Goal: Entertainment & Leisure: Browse casually

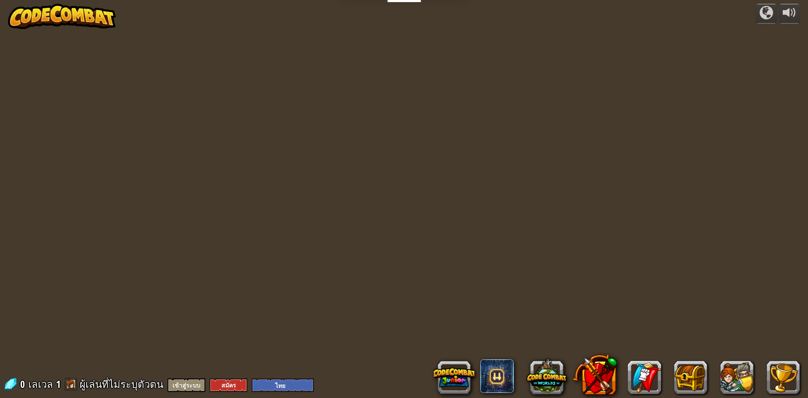
select select "th"
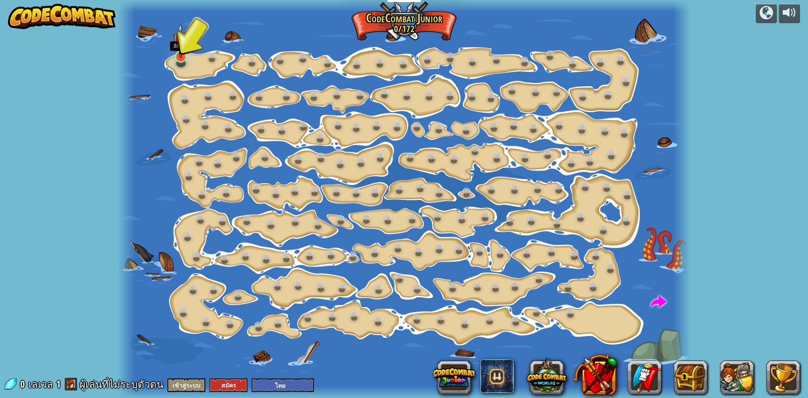
click at [176, 50] on img at bounding box center [180, 40] width 15 height 35
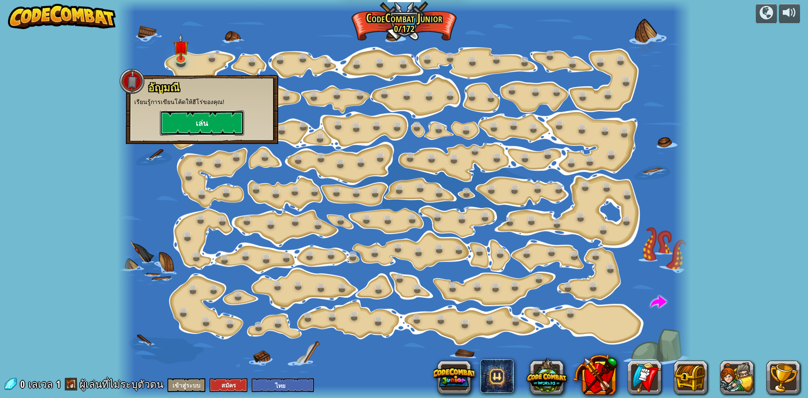
click at [197, 122] on button "เล่น" at bounding box center [202, 122] width 84 height 25
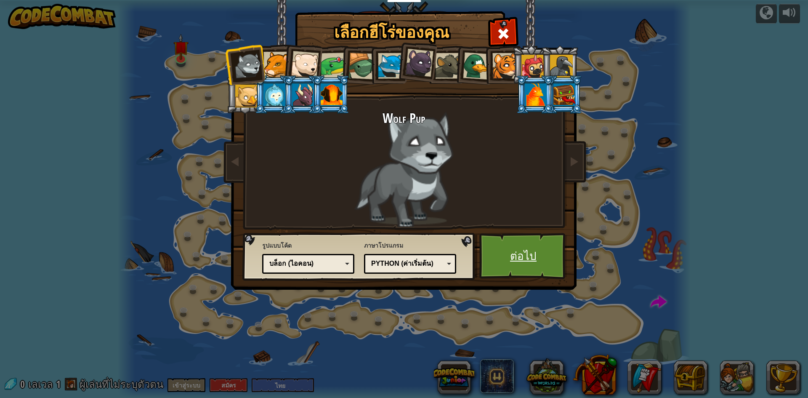
click at [524, 247] on link "ต่อไป" at bounding box center [523, 256] width 88 height 46
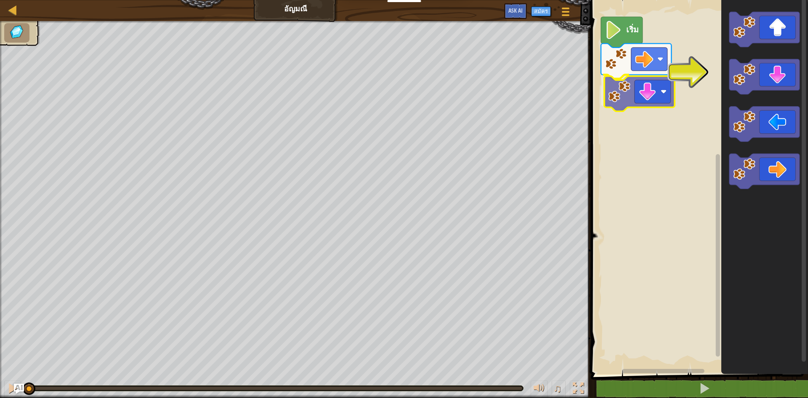
click at [641, 91] on div "เริ่ม" at bounding box center [698, 185] width 220 height 378
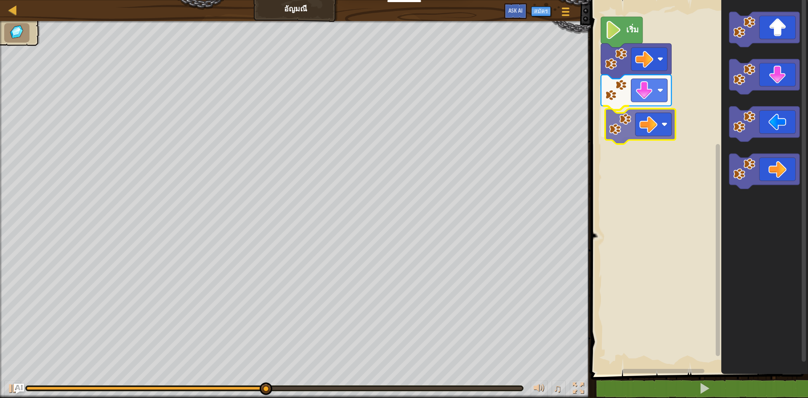
click at [651, 128] on div "เริ่ม" at bounding box center [698, 185] width 220 height 378
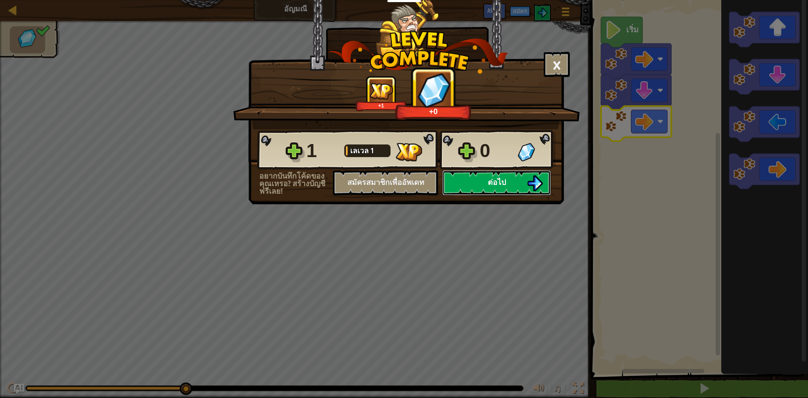
click at [496, 180] on span "ต่อไป" at bounding box center [497, 182] width 18 height 11
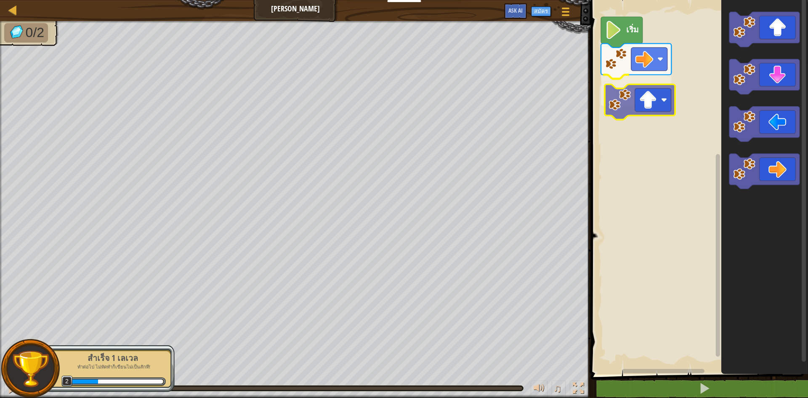
click at [640, 105] on div "เริ่ม" at bounding box center [698, 185] width 220 height 378
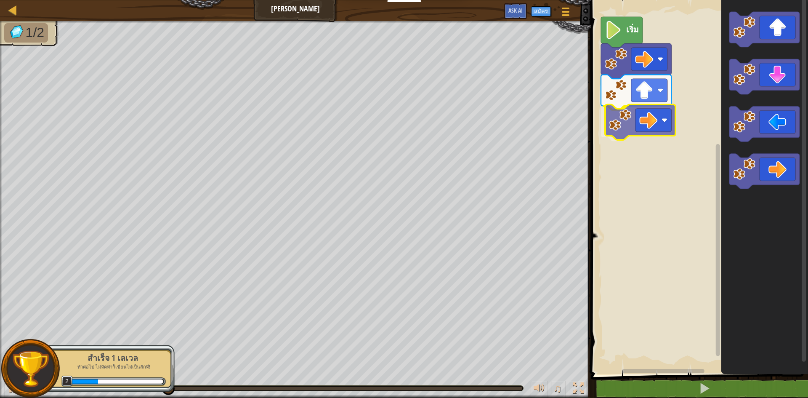
click at [655, 117] on div "เริ่ม" at bounding box center [698, 185] width 220 height 378
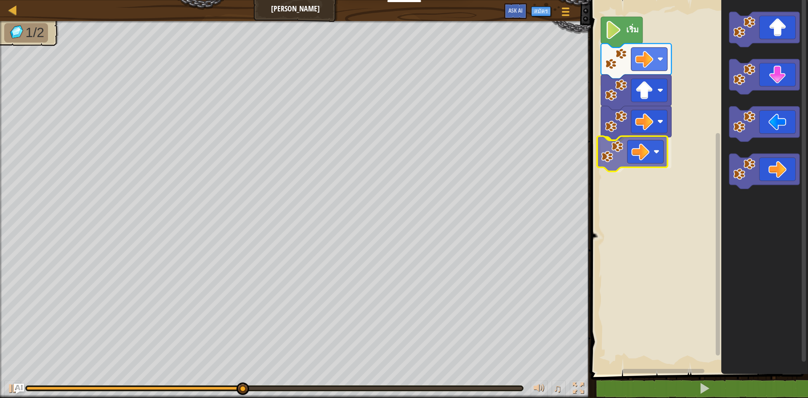
click at [629, 146] on div "เริ่ม" at bounding box center [698, 185] width 220 height 378
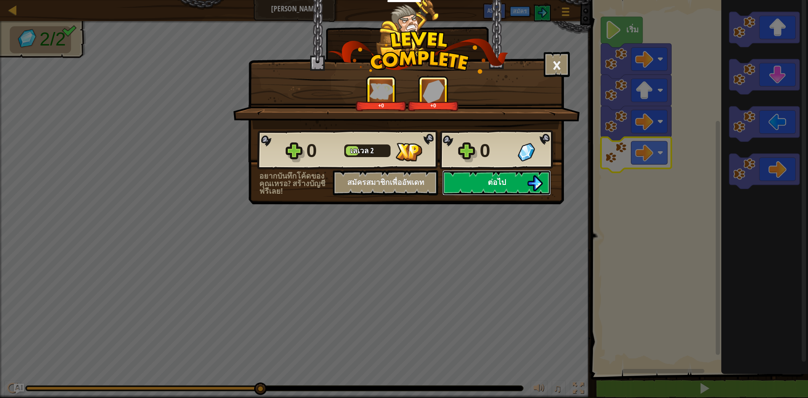
click at [489, 182] on span "ต่อไป" at bounding box center [497, 182] width 18 height 11
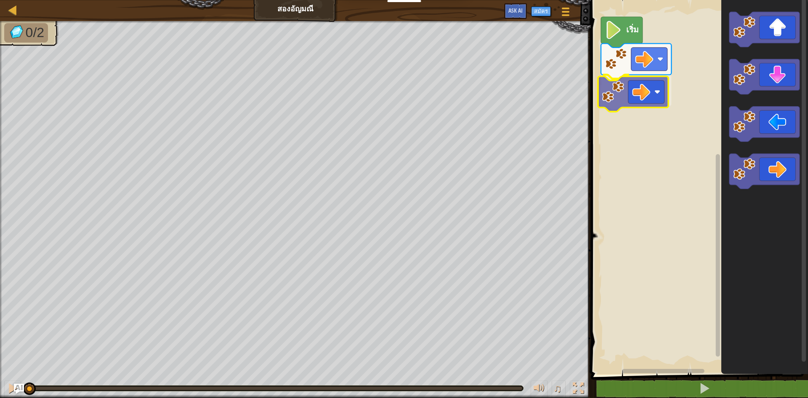
click at [634, 98] on div "เริ่ม" at bounding box center [698, 185] width 220 height 378
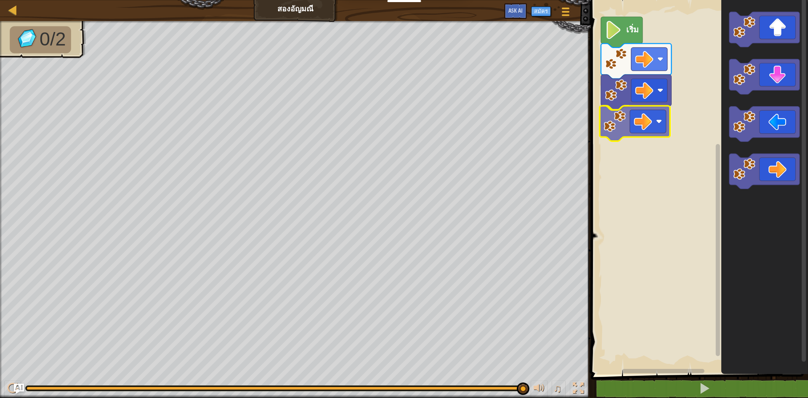
click at [636, 126] on div "เริ่ม" at bounding box center [698, 185] width 220 height 378
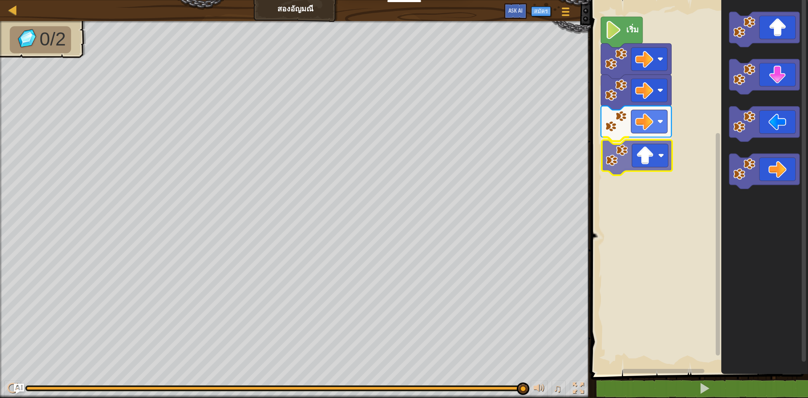
click at [631, 166] on div "เริ่ม" at bounding box center [698, 185] width 220 height 378
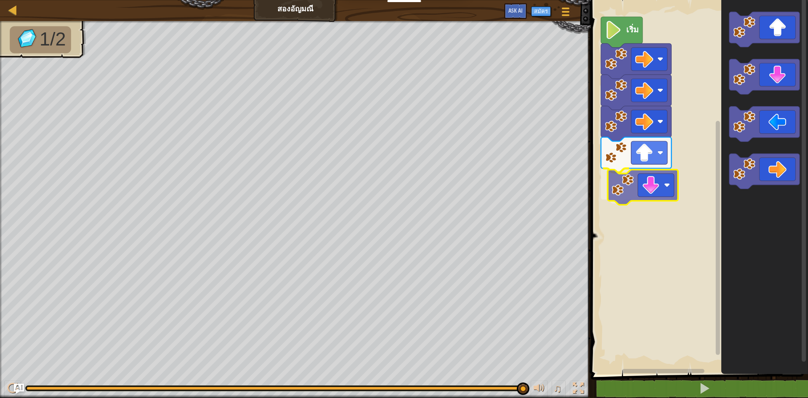
click at [639, 195] on div "เริ่ม" at bounding box center [698, 185] width 220 height 378
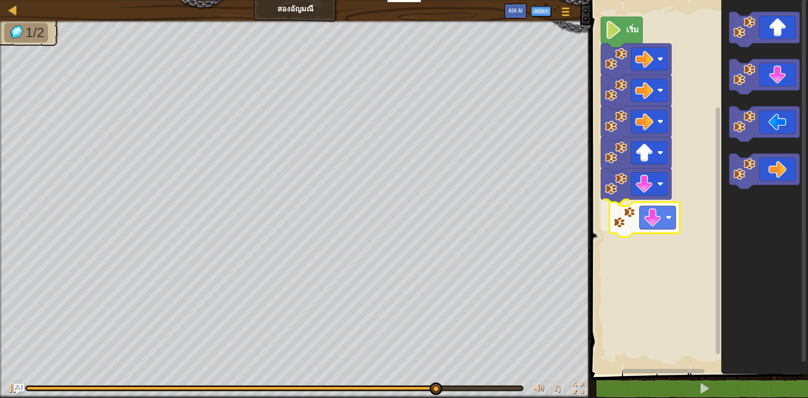
click at [646, 224] on div "เริ่ม" at bounding box center [698, 185] width 220 height 378
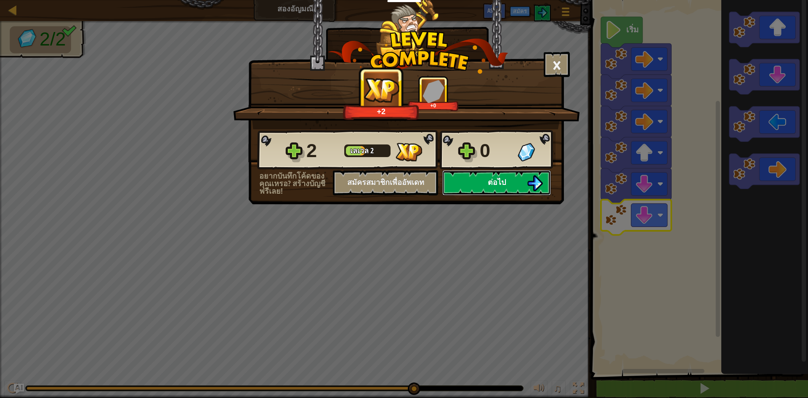
click at [509, 178] on button "ต่อไป" at bounding box center [496, 182] width 109 height 25
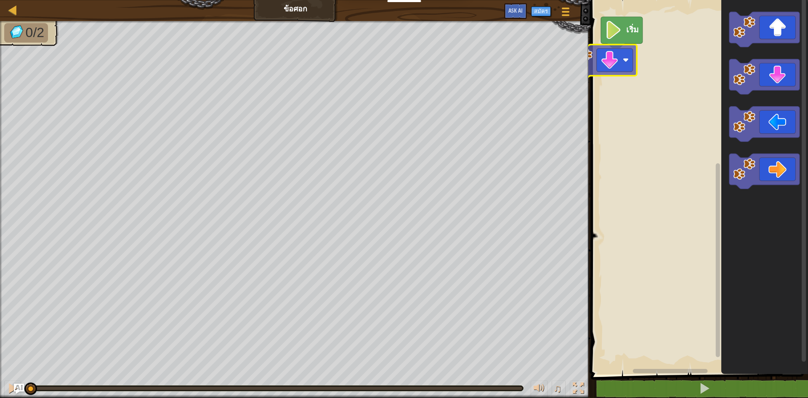
click at [596, 59] on div "เริ่ม" at bounding box center [698, 185] width 220 height 378
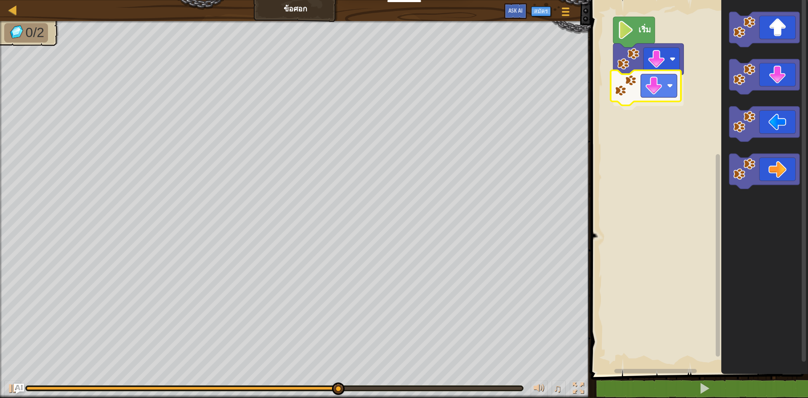
click at [649, 89] on div "เริ่ม" at bounding box center [698, 185] width 220 height 378
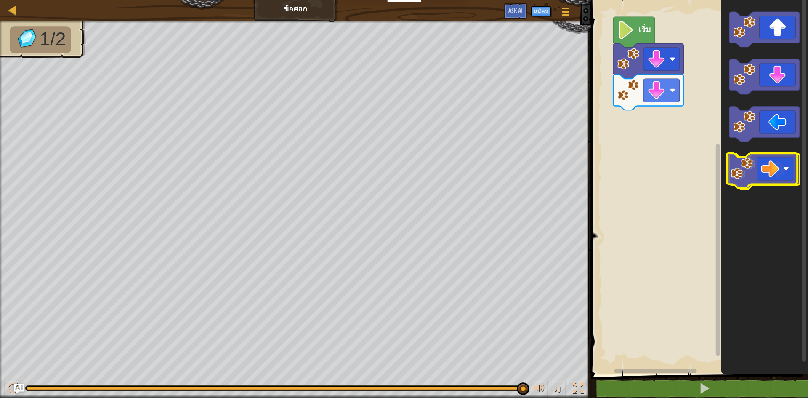
click at [779, 175] on icon "พื้นที่ทำงาน Blockly" at bounding box center [764, 171] width 70 height 35
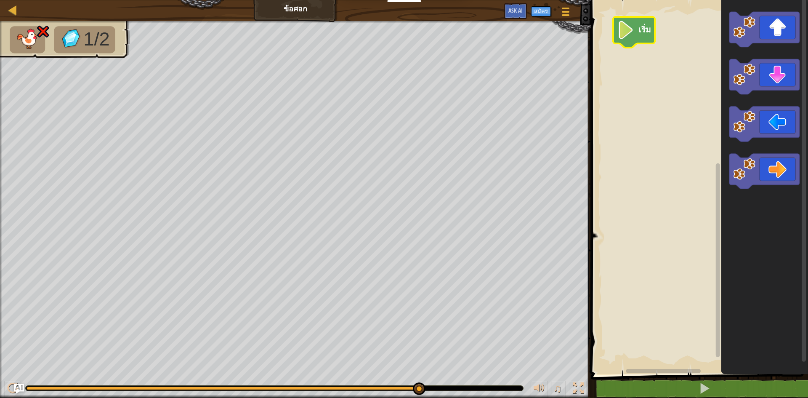
click at [624, 34] on image "พื้นที่ทำงาน Blockly" at bounding box center [625, 30] width 17 height 18
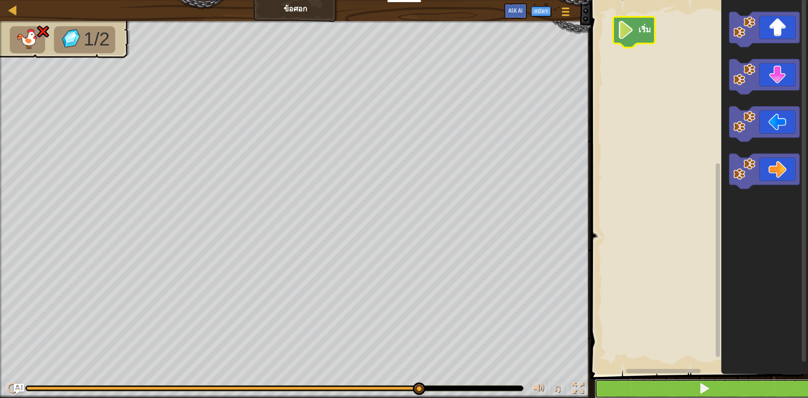
click at [690, 384] on button at bounding box center [704, 388] width 220 height 19
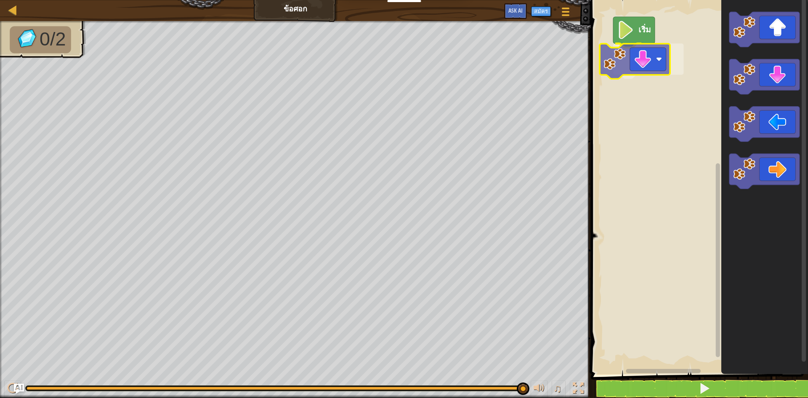
click at [631, 69] on div "เริ่ม" at bounding box center [698, 185] width 220 height 378
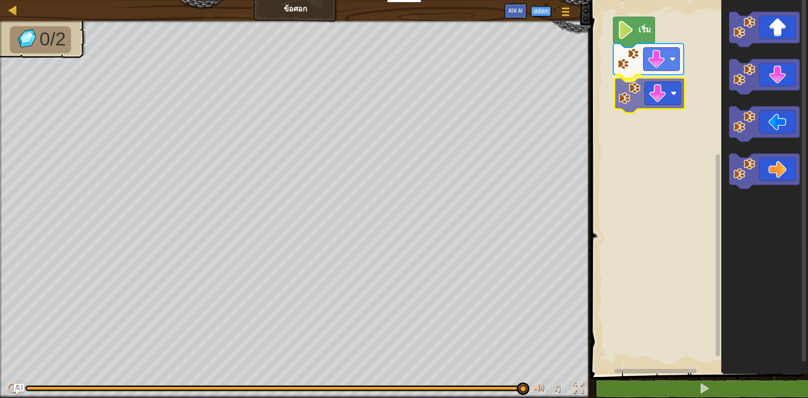
click at [647, 98] on div "เริ่ม" at bounding box center [698, 185] width 220 height 378
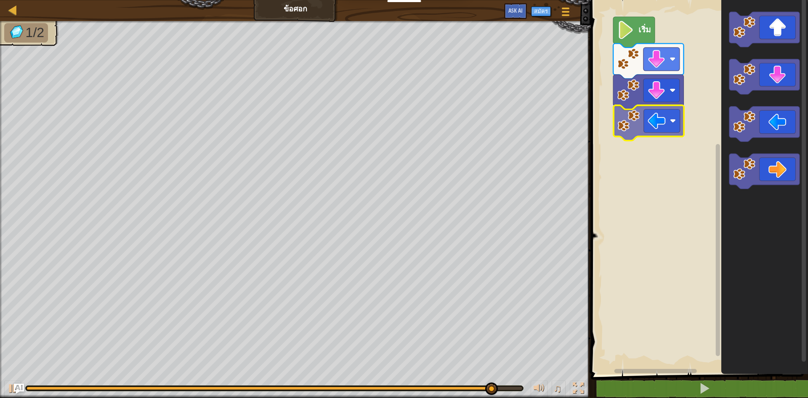
click at [645, 123] on div "เริ่ม" at bounding box center [698, 185] width 220 height 378
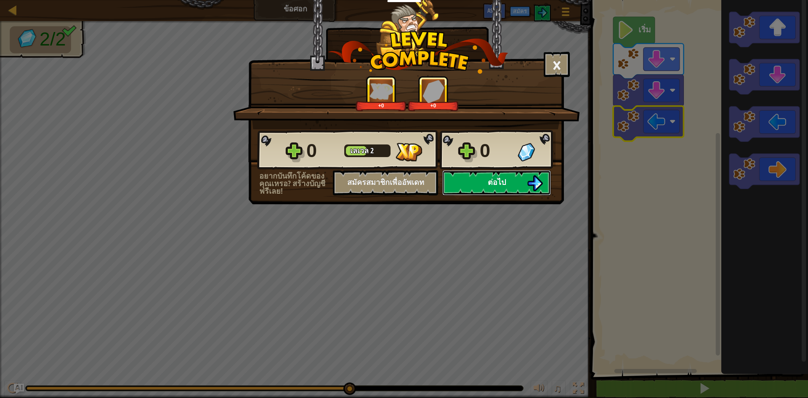
click at [520, 178] on button "ต่อไป" at bounding box center [496, 182] width 109 height 25
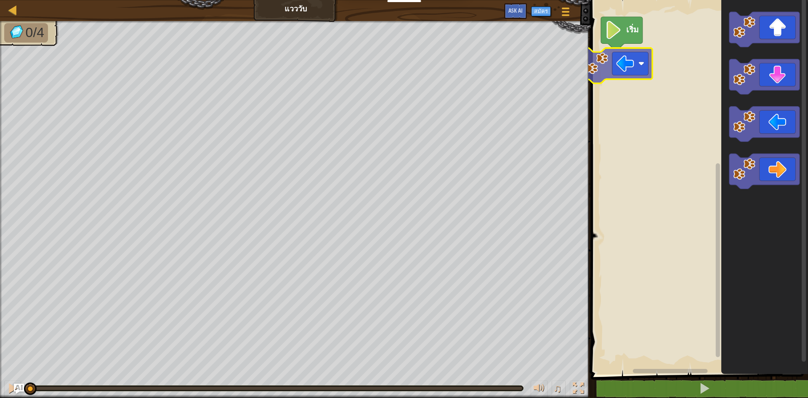
click at [621, 64] on div "เริ่ม" at bounding box center [698, 185] width 220 height 378
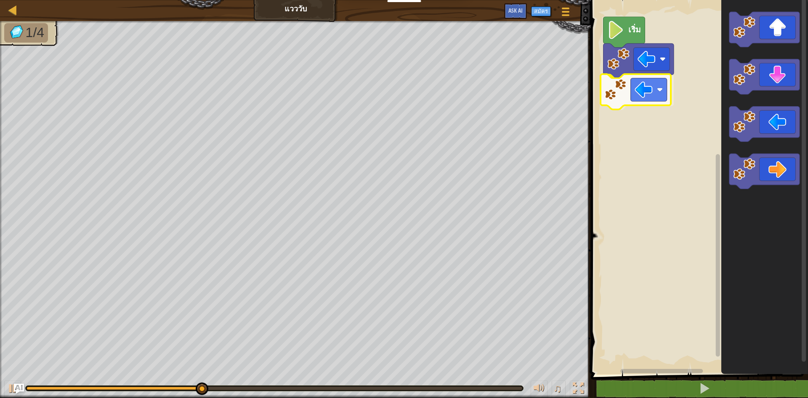
click at [646, 94] on div "เริ่ม" at bounding box center [698, 185] width 220 height 378
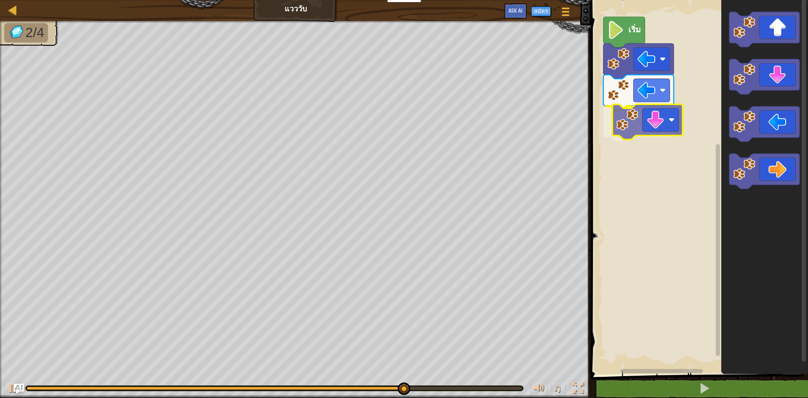
click at [643, 124] on div "เริ่ม" at bounding box center [698, 185] width 220 height 378
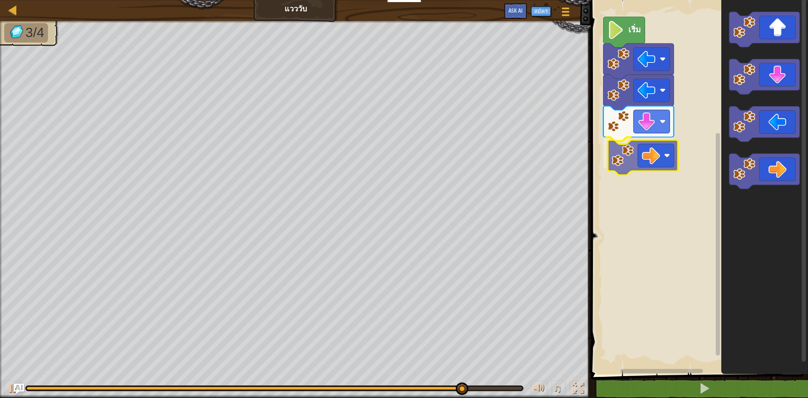
click at [650, 160] on div "เริ่ม" at bounding box center [698, 185] width 220 height 378
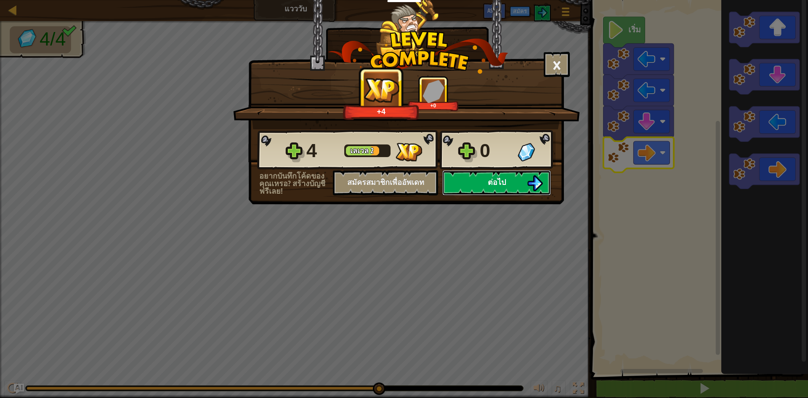
click at [506, 180] on button "ต่อไป" at bounding box center [496, 182] width 109 height 25
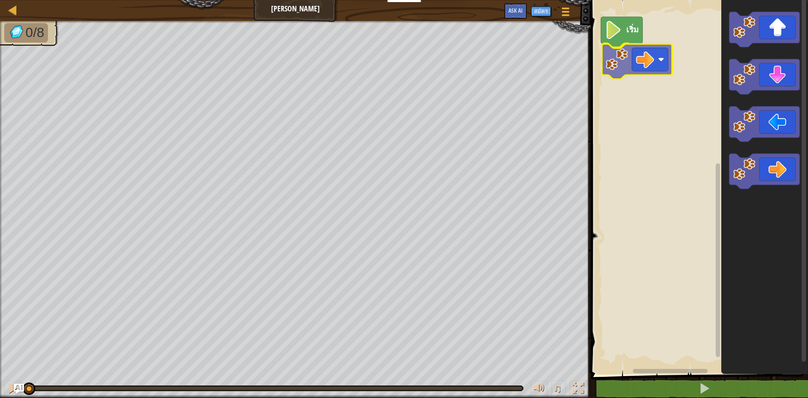
click at [642, 70] on div "เริ่ม" at bounding box center [698, 185] width 220 height 378
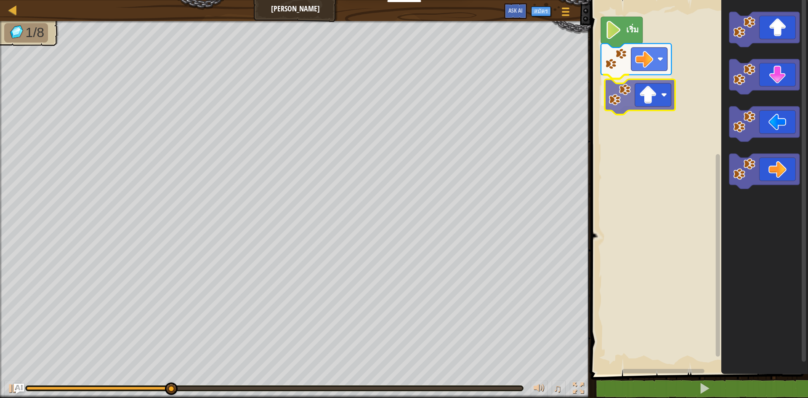
click at [642, 99] on div "เริ่ม" at bounding box center [698, 185] width 220 height 378
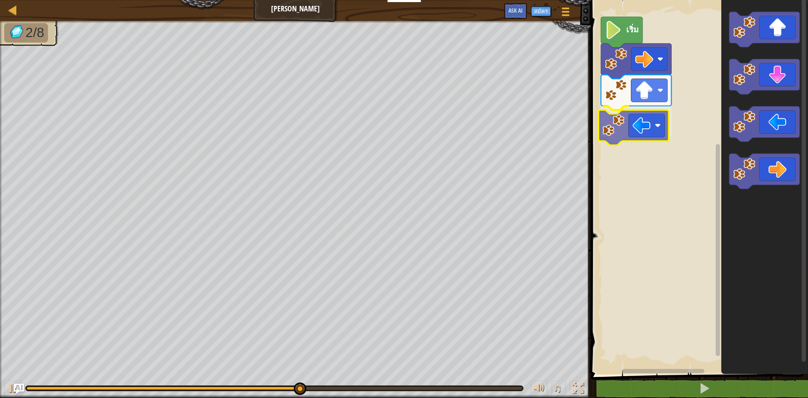
click at [638, 127] on div "เริ่ม" at bounding box center [698, 185] width 220 height 378
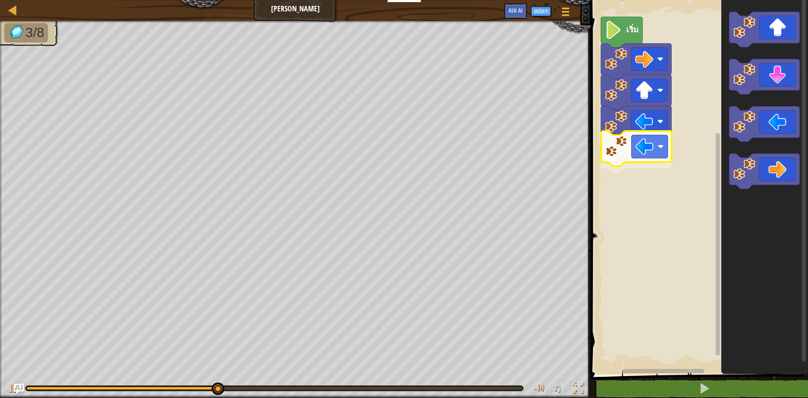
click at [632, 151] on div "เริ่ม" at bounding box center [698, 185] width 220 height 378
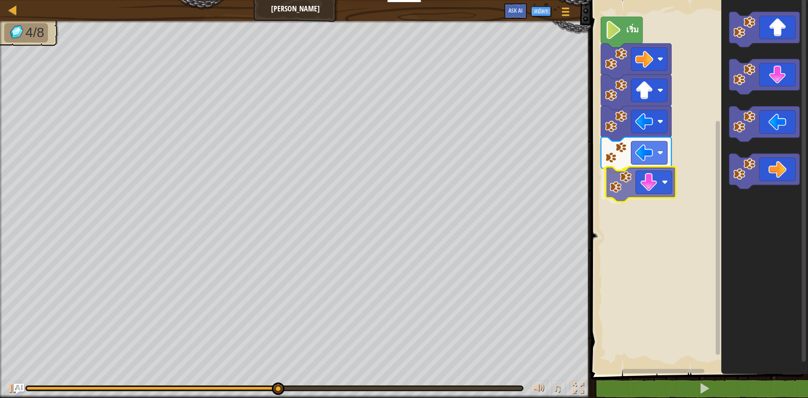
click at [639, 190] on div "เริ่ม" at bounding box center [698, 185] width 220 height 378
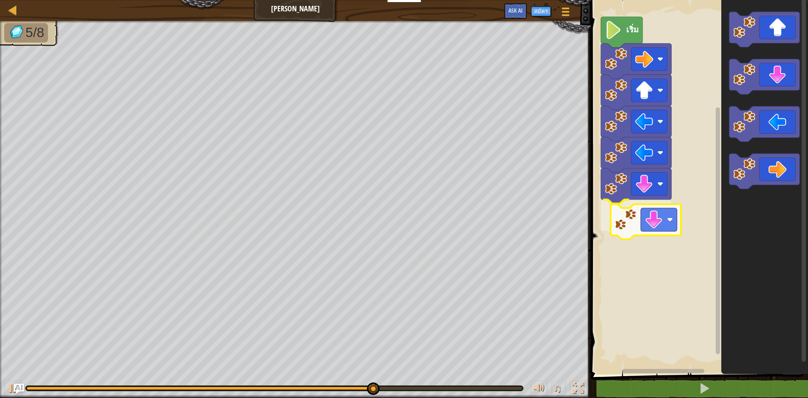
click at [646, 223] on div "เริ่ม" at bounding box center [698, 185] width 220 height 378
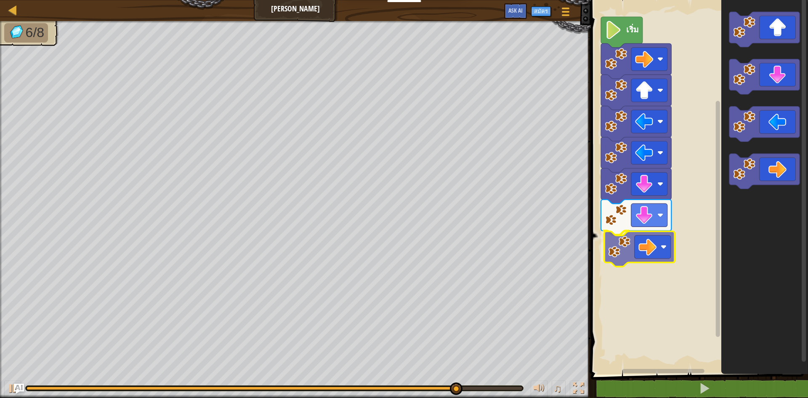
click at [635, 257] on div "เริ่ม" at bounding box center [698, 185] width 220 height 378
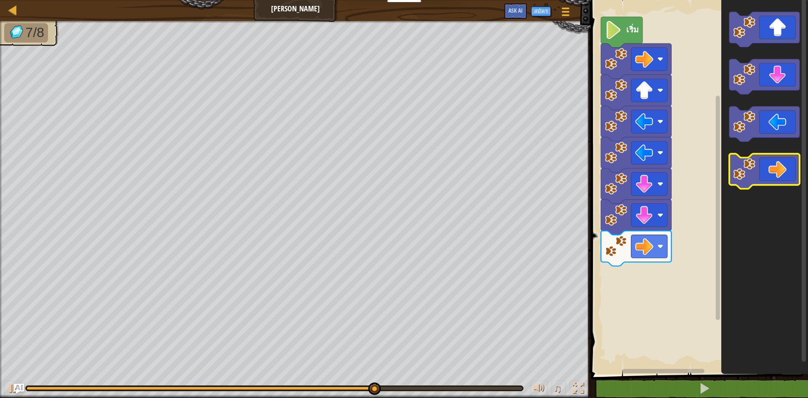
click at [754, 174] on image "พื้นที่ทำงาน Blockly" at bounding box center [744, 169] width 22 height 22
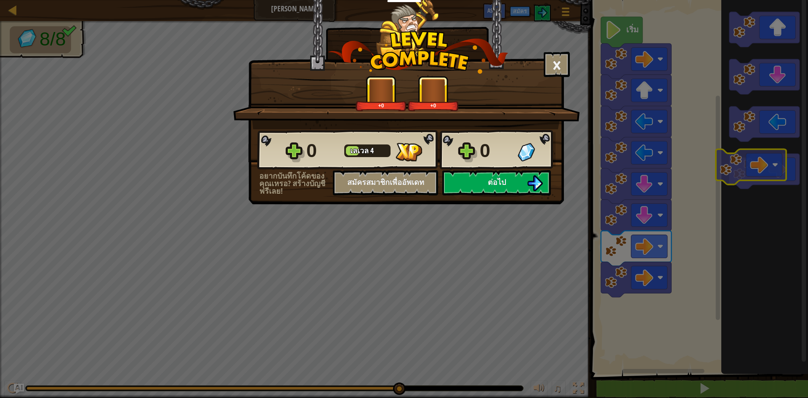
click at [740, 1] on body "นักการศึกษา สร้างบัญชีฟรี โซลูชั่นสำหรับโรงเรียนและเขต ดูเครื่องมือสำหรับครู กา…" at bounding box center [404, 0] width 808 height 1
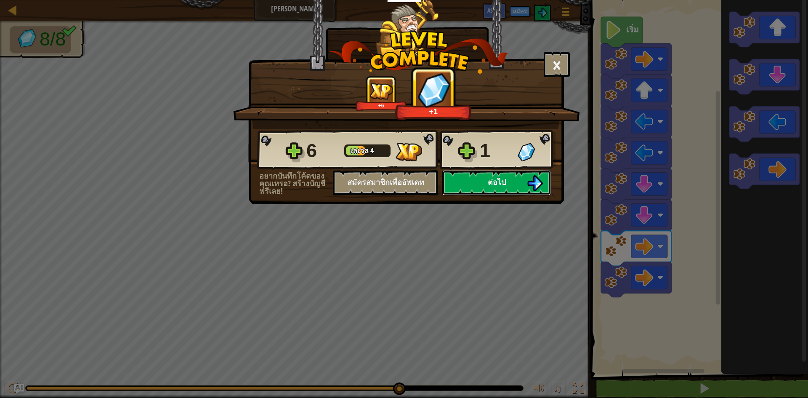
click at [508, 178] on button "ต่อไป" at bounding box center [496, 182] width 109 height 25
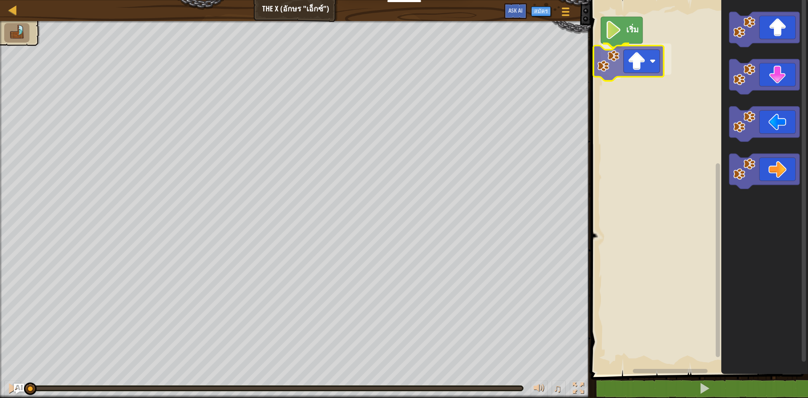
click at [628, 64] on div "เริ่ม" at bounding box center [698, 185] width 220 height 378
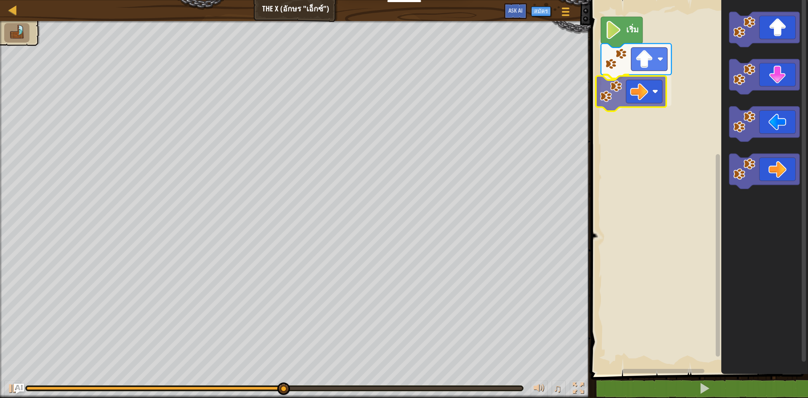
click at [653, 100] on div "เริ่ม" at bounding box center [698, 185] width 220 height 378
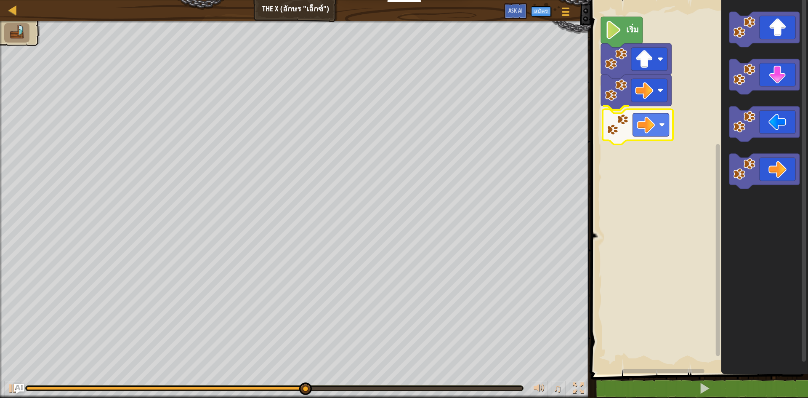
click at [634, 128] on div "เริ่ม" at bounding box center [698, 185] width 220 height 378
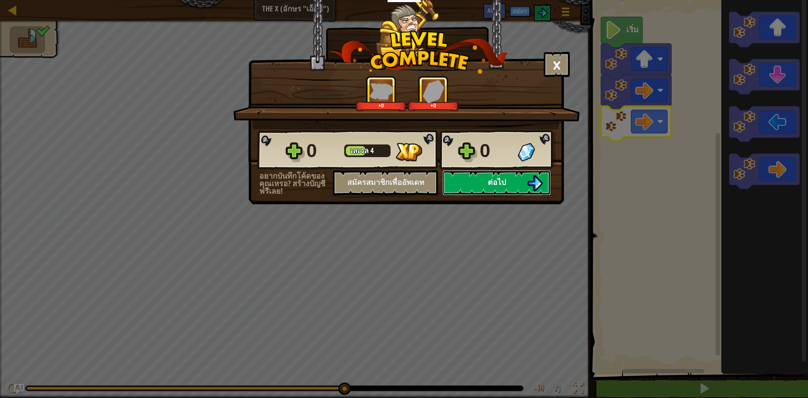
click at [510, 181] on button "ต่อไป" at bounding box center [496, 182] width 109 height 25
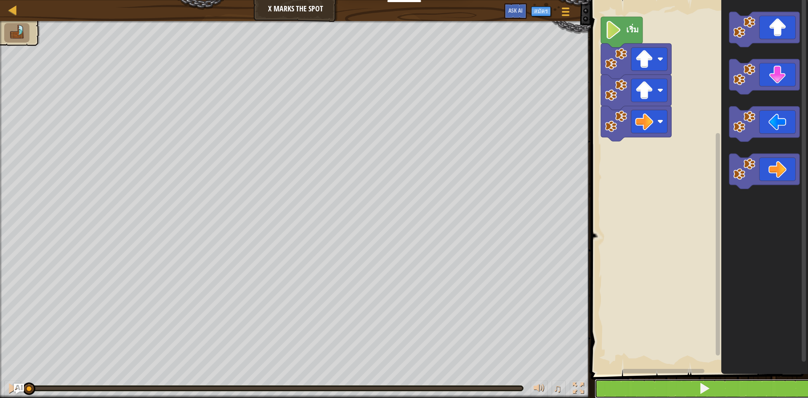
click at [693, 386] on button at bounding box center [704, 388] width 220 height 19
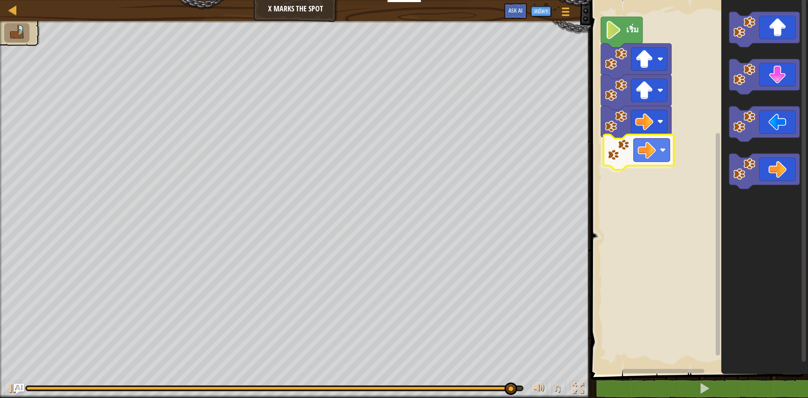
click at [614, 153] on div "เริ่ม" at bounding box center [698, 185] width 220 height 378
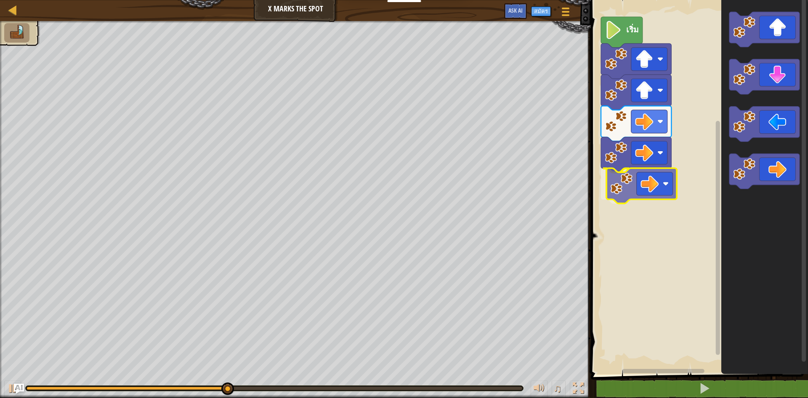
click at [625, 186] on div "เริ่ม" at bounding box center [698, 185] width 220 height 378
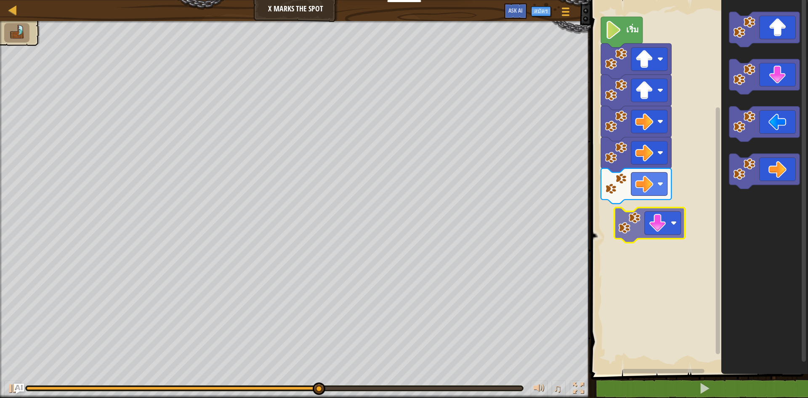
click at [647, 225] on div "เริ่ม" at bounding box center [698, 185] width 220 height 378
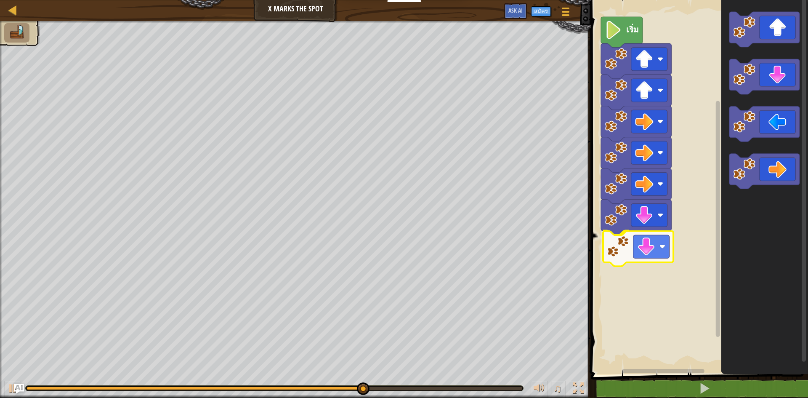
click at [632, 251] on div "เริ่ม" at bounding box center [698, 185] width 220 height 378
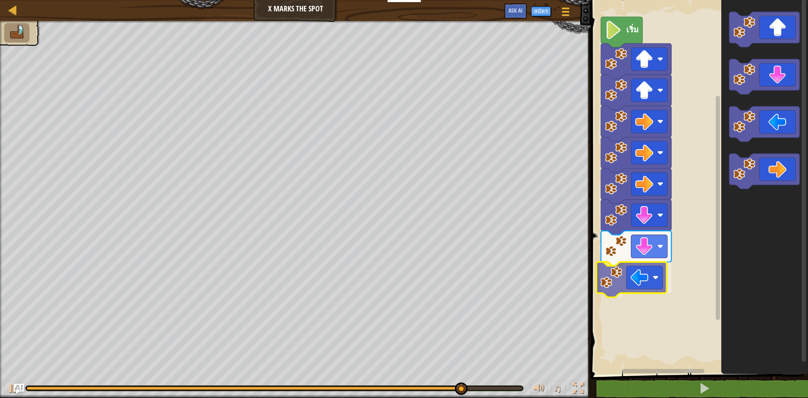
click at [626, 286] on div "เริ่ม" at bounding box center [698, 185] width 220 height 378
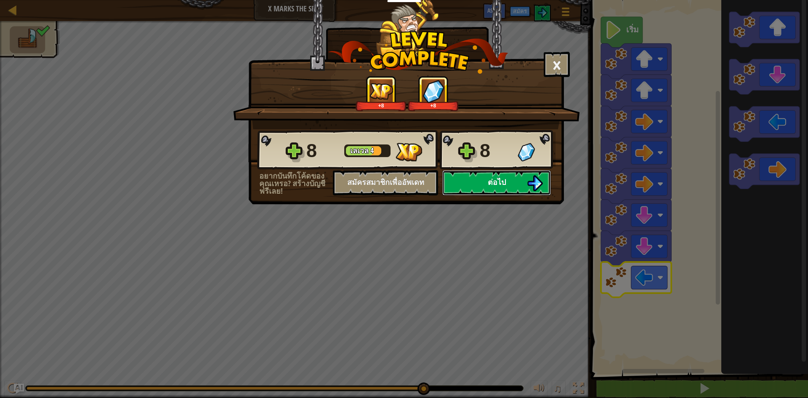
click at [495, 181] on span "ต่อไป" at bounding box center [497, 182] width 18 height 11
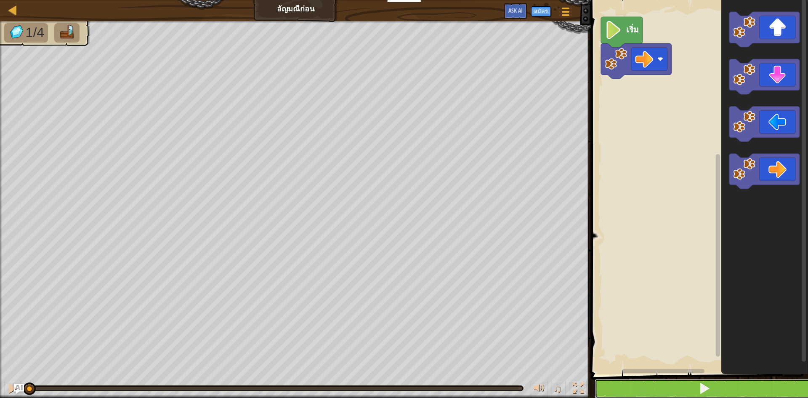
click at [708, 381] on button at bounding box center [704, 388] width 220 height 19
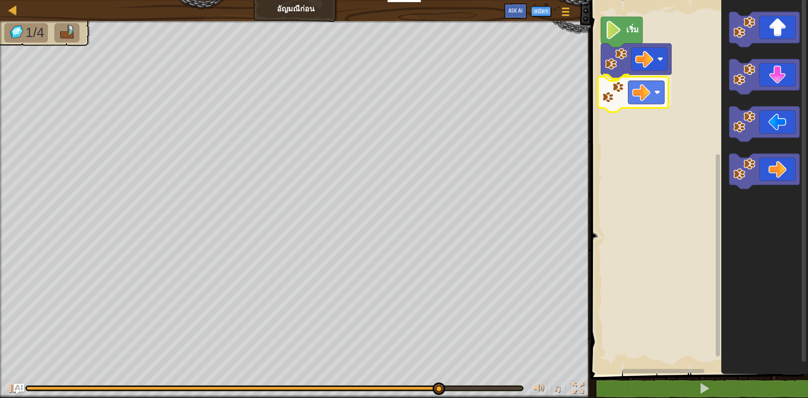
click at [639, 92] on div "เริ่ม" at bounding box center [698, 185] width 220 height 378
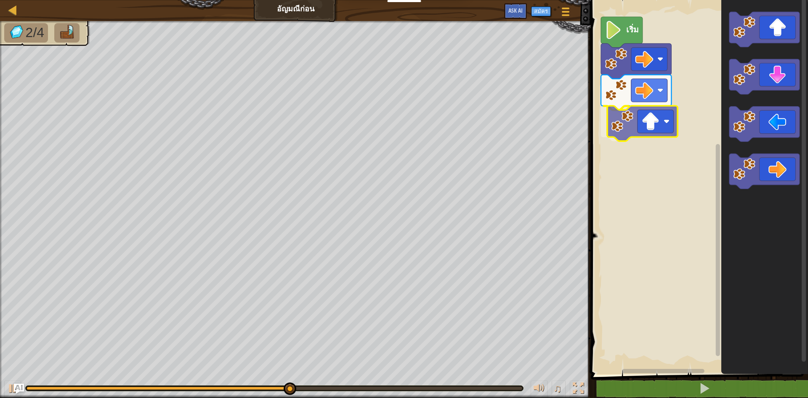
click at [631, 133] on div "เริ่ม" at bounding box center [698, 185] width 220 height 378
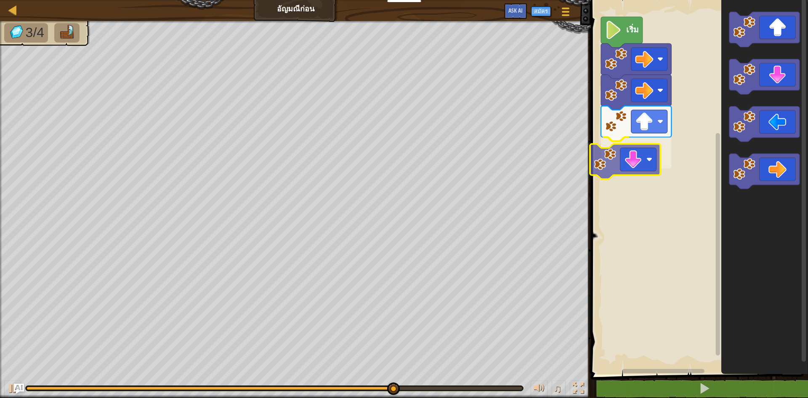
click at [628, 168] on div "เริ่ม" at bounding box center [698, 185] width 220 height 378
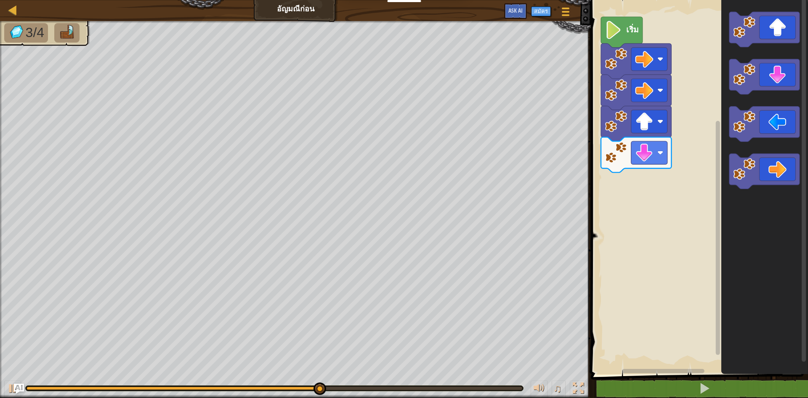
click at [739, 113] on g "พื้นที่ทำงาน Blockly" at bounding box center [764, 100] width 70 height 177
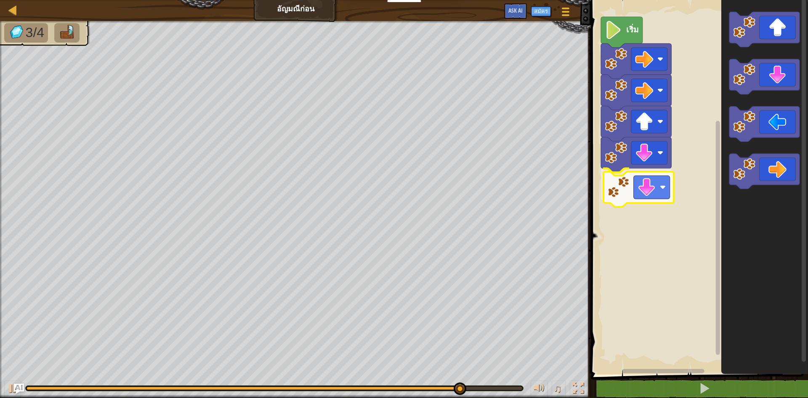
click at [623, 193] on div "เริ่ม" at bounding box center [698, 185] width 220 height 378
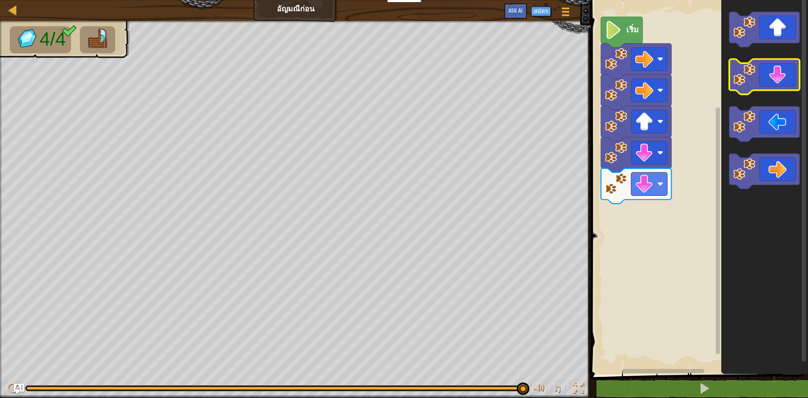
click at [745, 51] on icon "พื้นที่ทำงาน Blockly" at bounding box center [764, 185] width 87 height 378
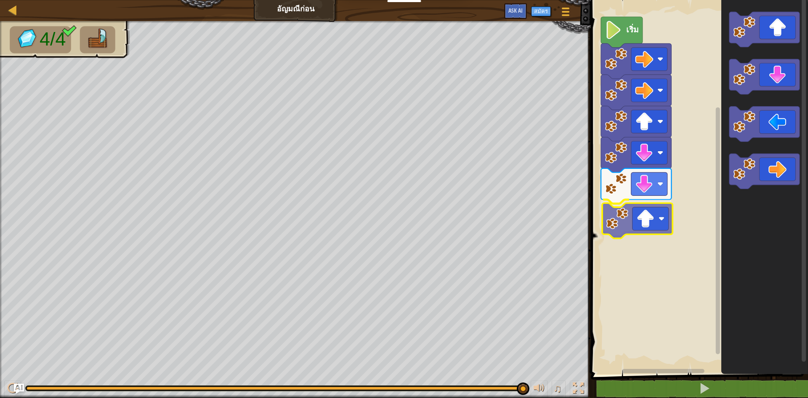
click at [613, 225] on div "เริ่ม" at bounding box center [698, 185] width 220 height 378
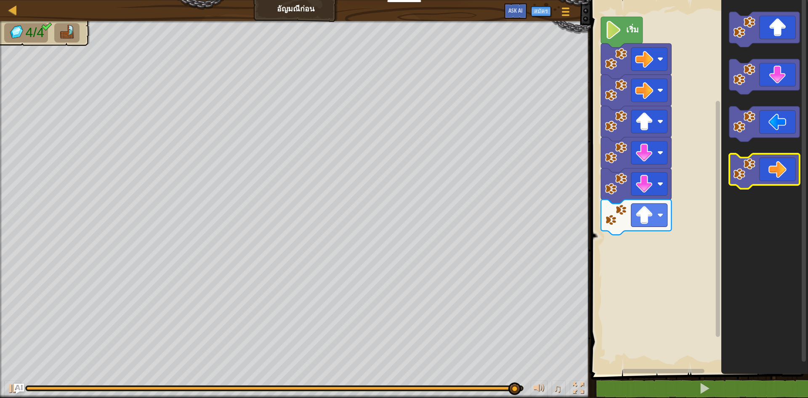
click at [746, 178] on image "พื้นที่ทำงาน Blockly" at bounding box center [744, 169] width 22 height 22
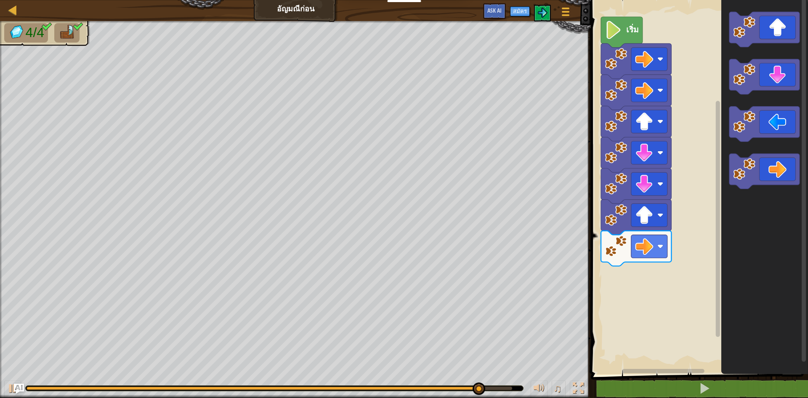
click at [681, 250] on div "เริ่ม" at bounding box center [698, 185] width 220 height 378
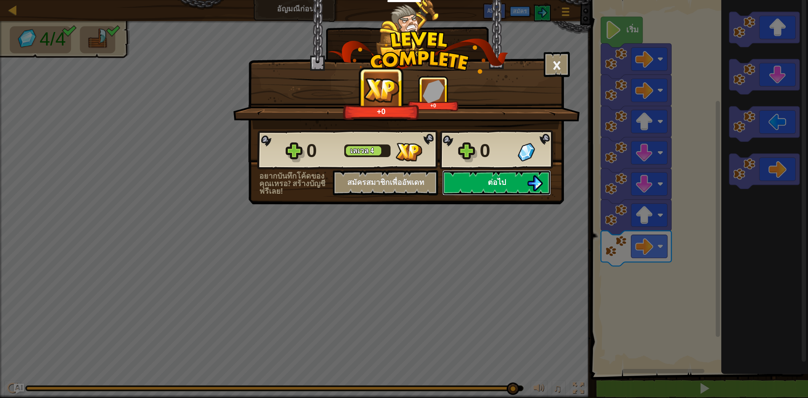
click at [519, 177] on button "ต่อไป" at bounding box center [496, 182] width 109 height 25
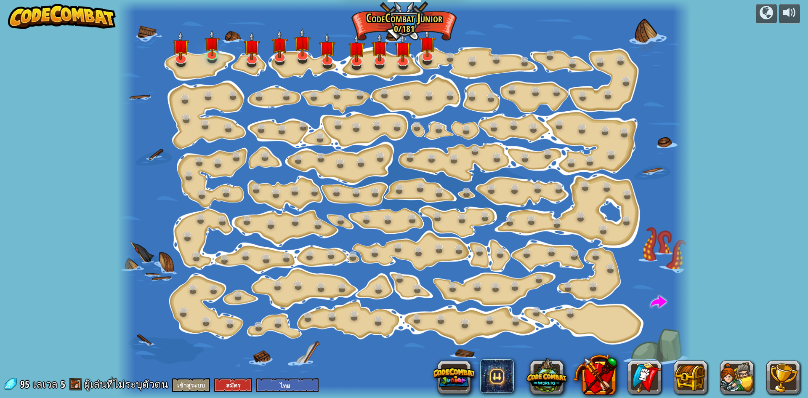
select select "th"
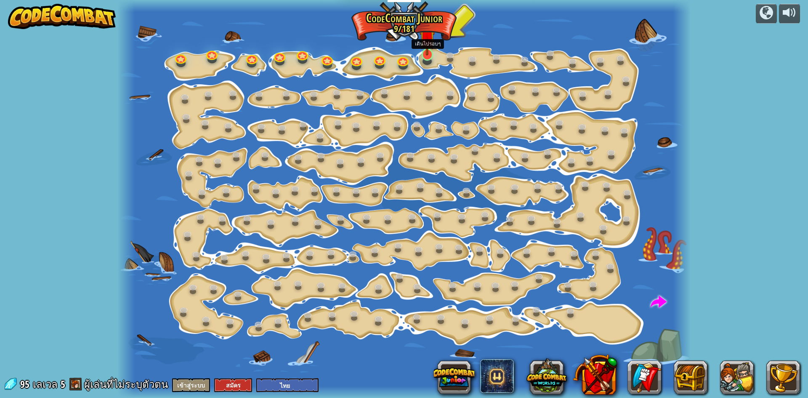
click at [424, 55] on img at bounding box center [426, 38] width 15 height 35
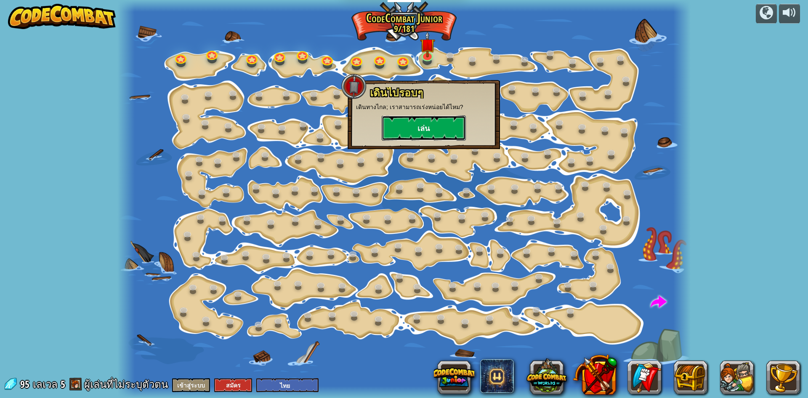
click at [405, 123] on button "เล่น" at bounding box center [424, 127] width 84 height 25
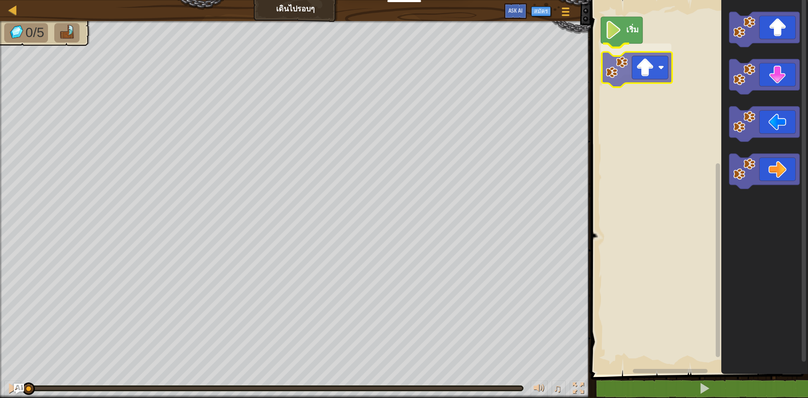
click at [631, 76] on div "เริ่ม" at bounding box center [698, 185] width 220 height 378
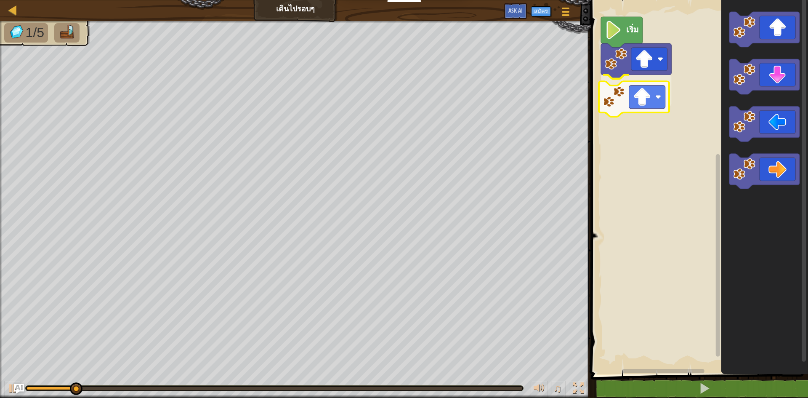
click at [646, 93] on div "เริ่ม" at bounding box center [698, 185] width 220 height 378
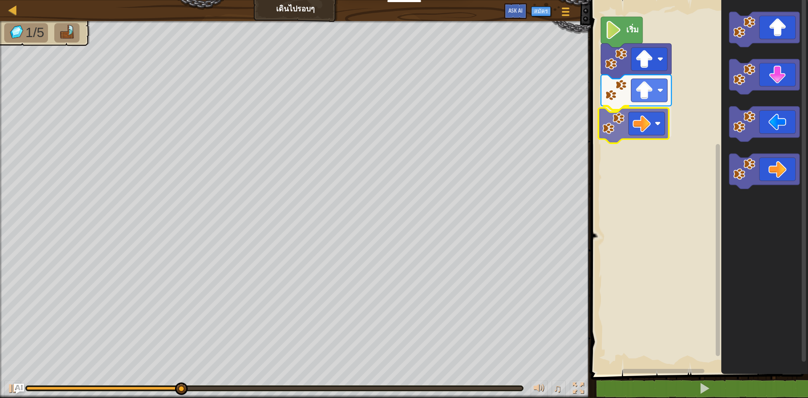
click at [649, 131] on div "เริ่ม" at bounding box center [698, 185] width 220 height 378
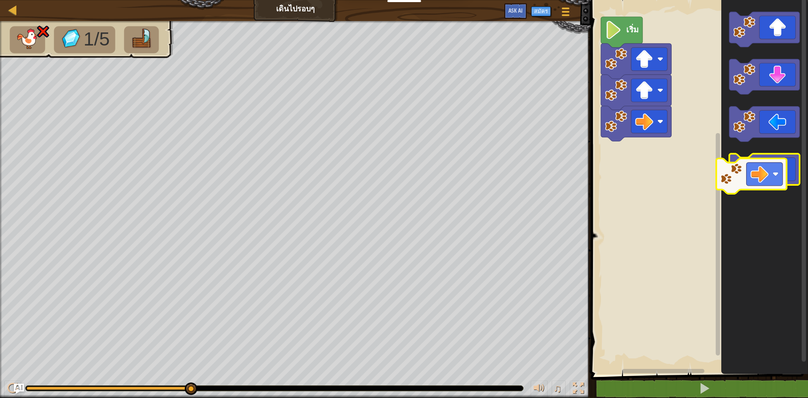
click at [747, 174] on g "พื้นที่ทำงาน Blockly" at bounding box center [764, 171] width 70 height 35
click at [751, 169] on image "พื้นที่ทำงาน Blockly" at bounding box center [744, 169] width 22 height 22
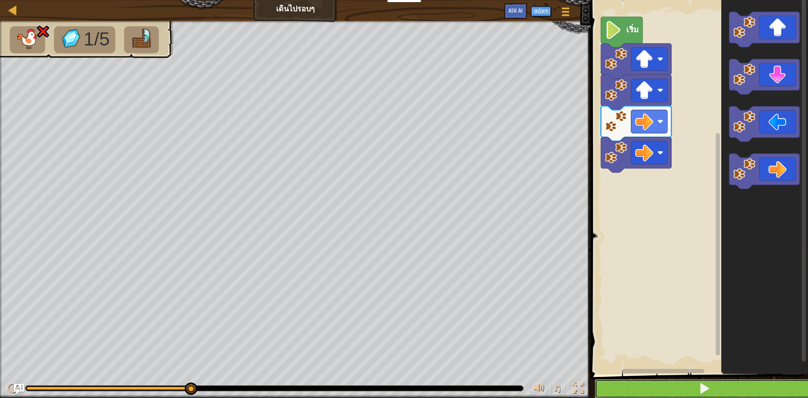
click at [724, 384] on button at bounding box center [704, 388] width 220 height 19
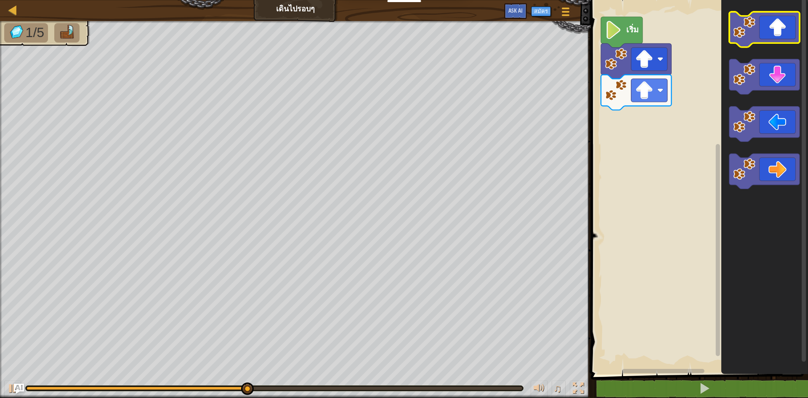
click at [758, 35] on icon "พื้นที่ทำงาน Blockly" at bounding box center [764, 29] width 70 height 35
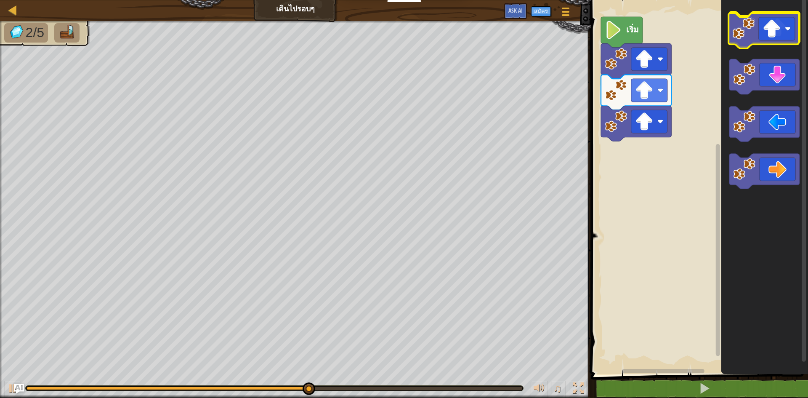
click at [757, 37] on icon "พื้นที่ทำงาน Blockly" at bounding box center [764, 29] width 70 height 35
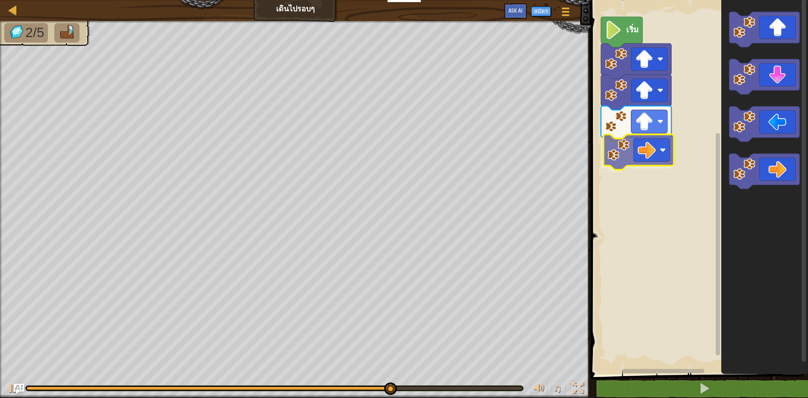
click at [647, 152] on div "เริ่ม" at bounding box center [698, 185] width 220 height 378
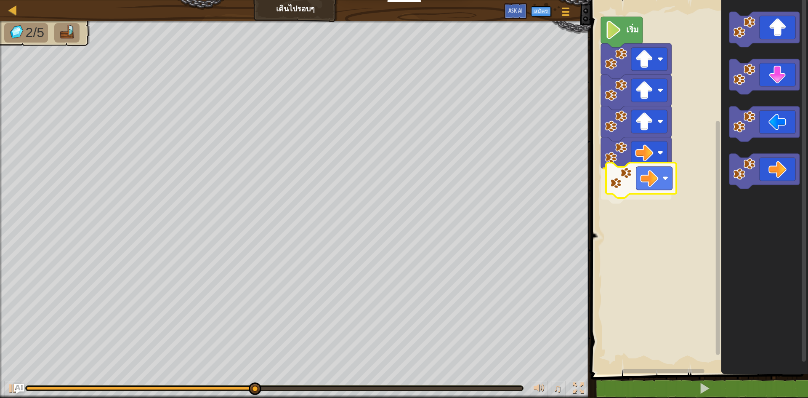
click at [642, 184] on div "เริ่ม" at bounding box center [698, 185] width 220 height 378
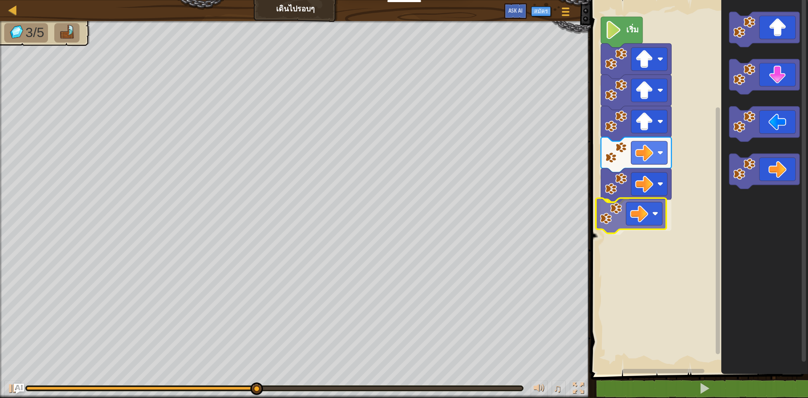
click at [627, 222] on div "เริ่ม" at bounding box center [698, 185] width 220 height 378
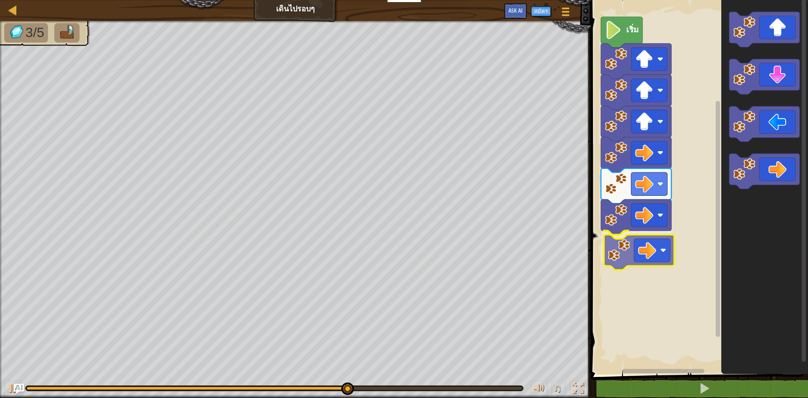
click at [639, 244] on div "เริ่ม" at bounding box center [698, 185] width 220 height 378
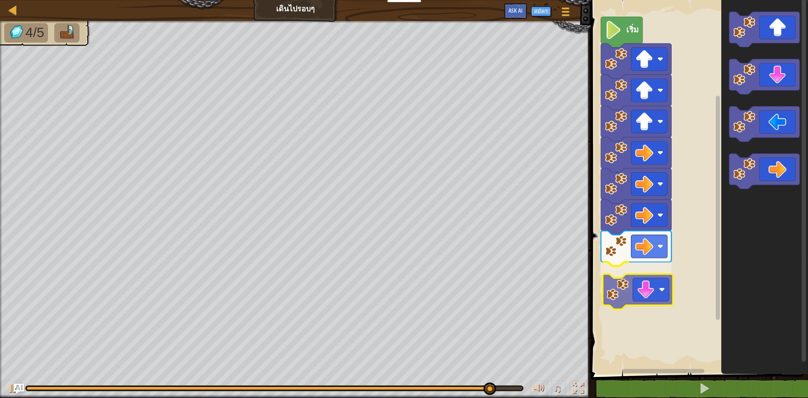
click at [644, 297] on div "เริ่ม" at bounding box center [698, 185] width 220 height 378
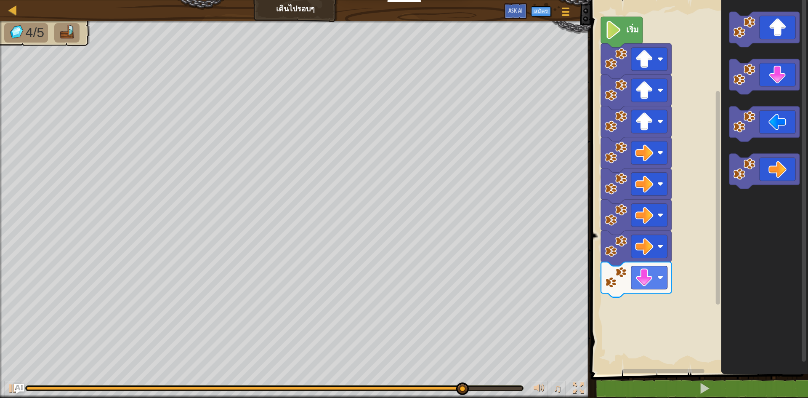
click at [683, 252] on div "เริ่ม" at bounding box center [698, 185] width 220 height 378
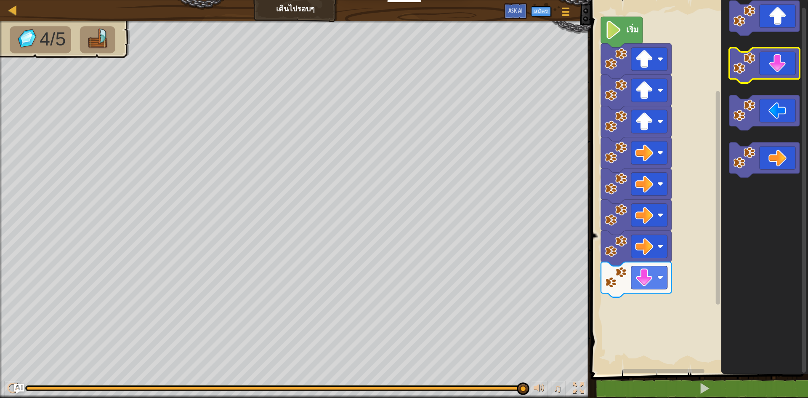
click at [754, 66] on image "พื้นที่ทำงาน Blockly" at bounding box center [744, 63] width 22 height 22
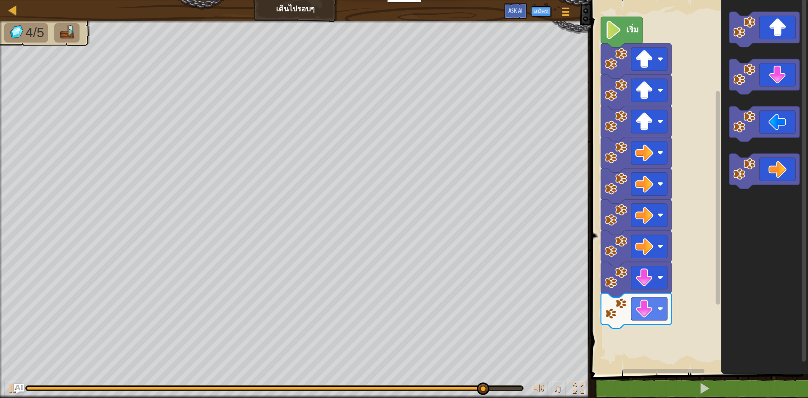
click at [743, 123] on g "พื้นที่ทำงาน Blockly" at bounding box center [764, 100] width 70 height 177
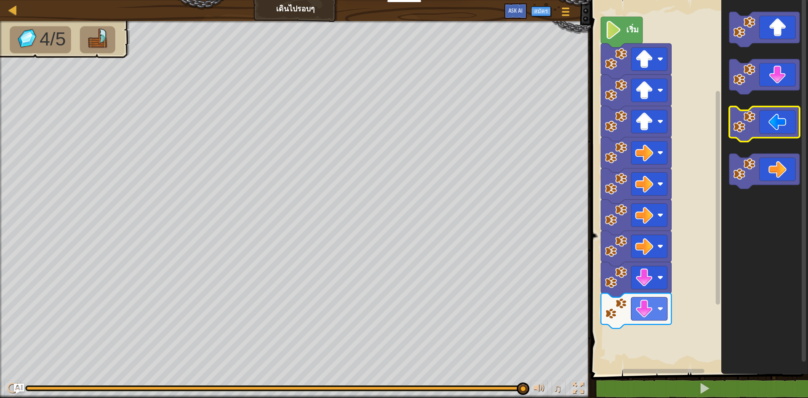
click at [731, 127] on g "พื้นที่ทำงาน Blockly" at bounding box center [764, 100] width 70 height 177
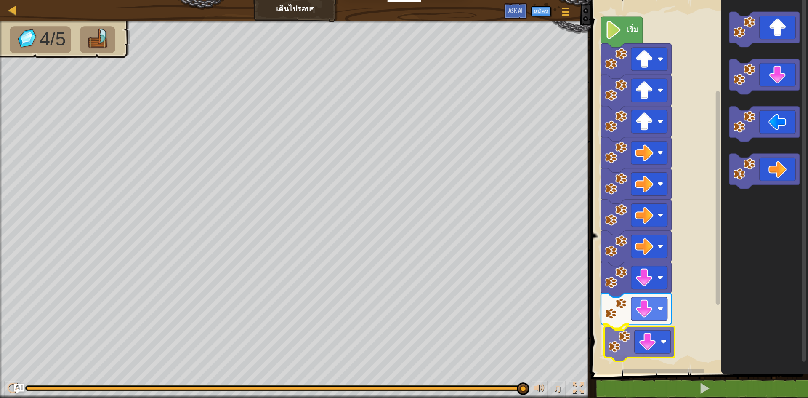
click at [621, 342] on div "เริ่ม" at bounding box center [698, 185] width 220 height 378
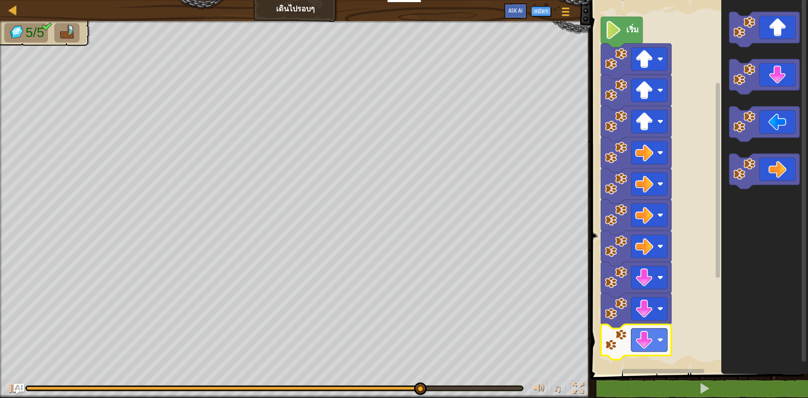
click at [621, 342] on image "พื้นที่ทำงาน Blockly" at bounding box center [616, 339] width 22 height 22
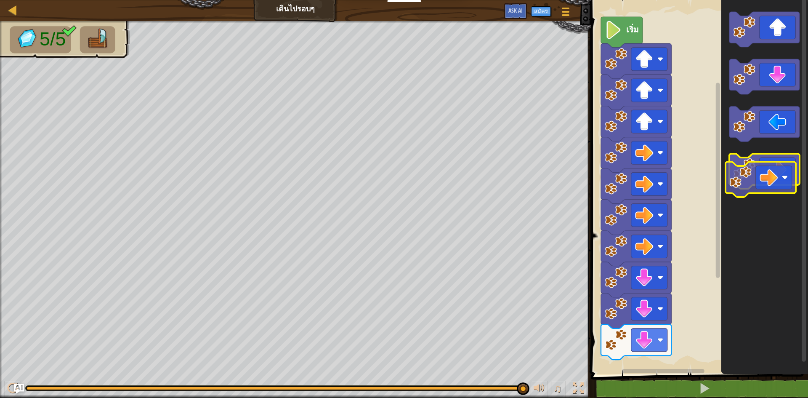
click at [757, 178] on icon "พื้นที่ทำงาน Blockly" at bounding box center [764, 171] width 70 height 35
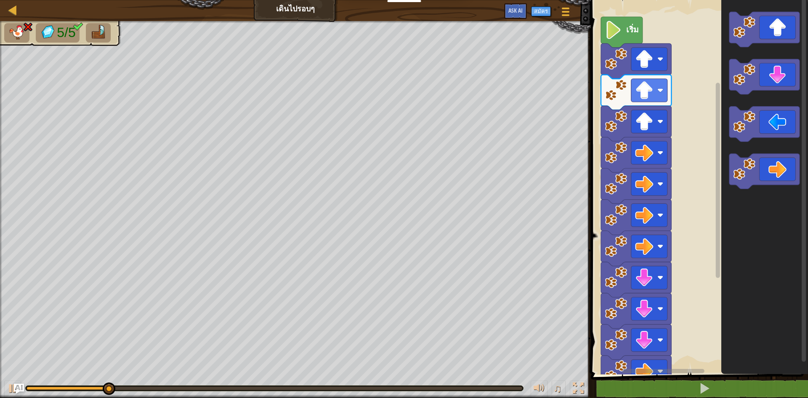
click at [638, 397] on div "1 ההההההההההההההההההההההההההההההההההההההההההההההההההההההההההההההההההההההההההההה…" at bounding box center [698, 206] width 220 height 404
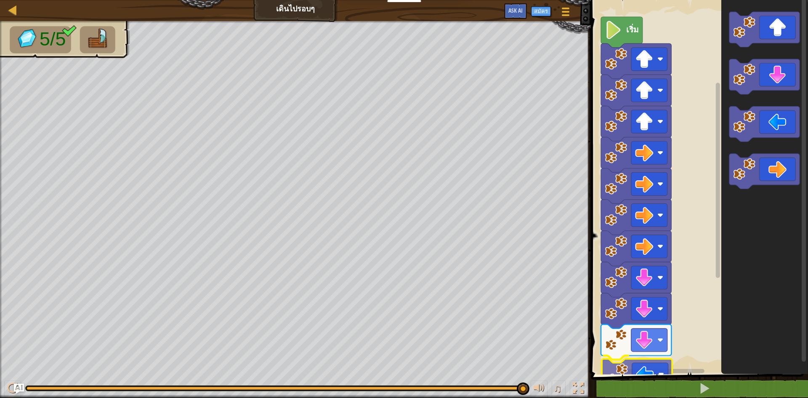
click at [643, 375] on div "1 ההההההההההההההההההההההההההההההההההההההההההההההההההההההההההההההההההההההההההההה…" at bounding box center [698, 206] width 220 height 404
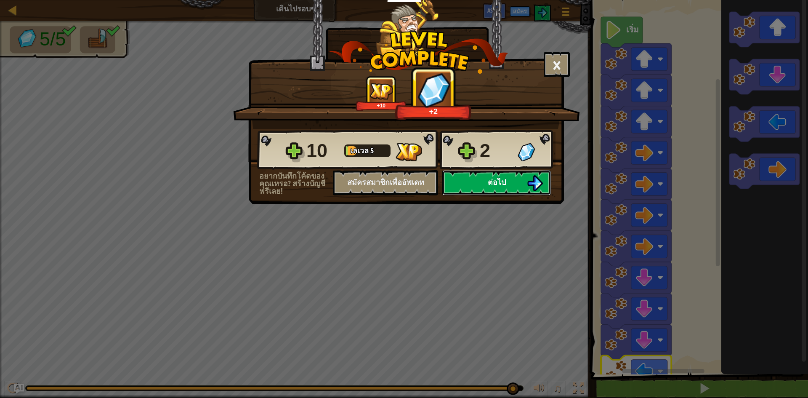
click at [507, 181] on button "ต่อไป" at bounding box center [496, 182] width 109 height 25
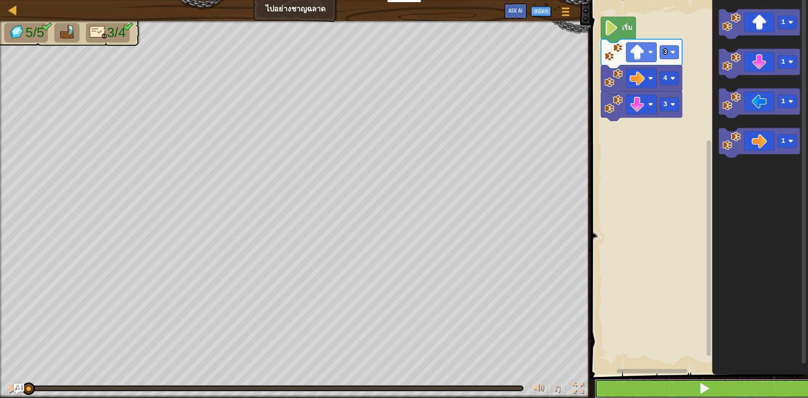
click at [689, 381] on button at bounding box center [704, 388] width 220 height 19
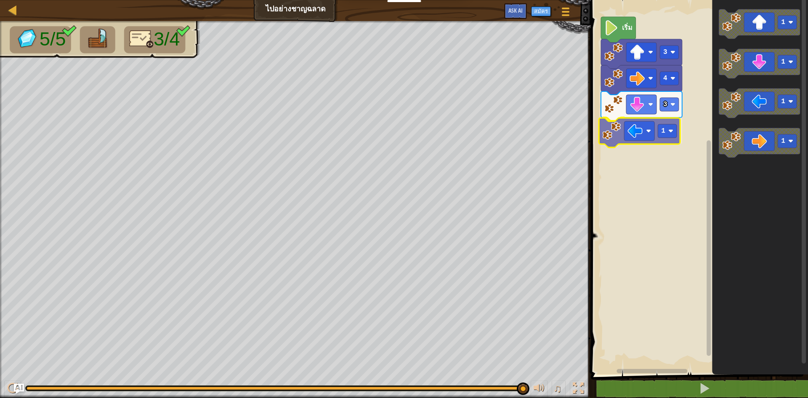
click at [632, 132] on div "3 1 4 3 เริ่ม 1 1 1 1 1" at bounding box center [698, 185] width 220 height 378
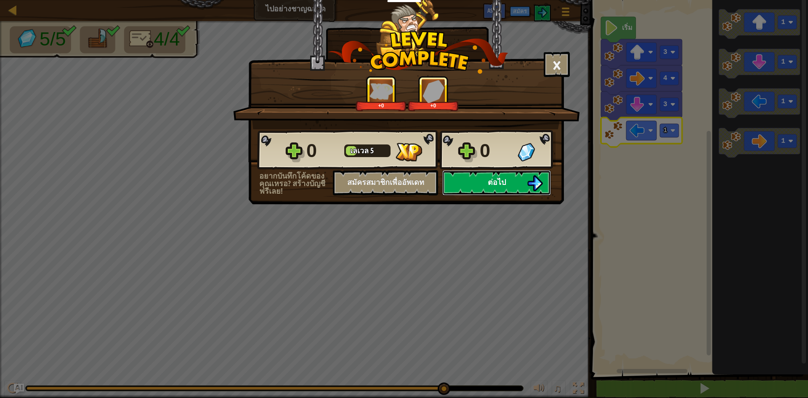
click at [486, 179] on button "ต่อไป" at bounding box center [496, 182] width 109 height 25
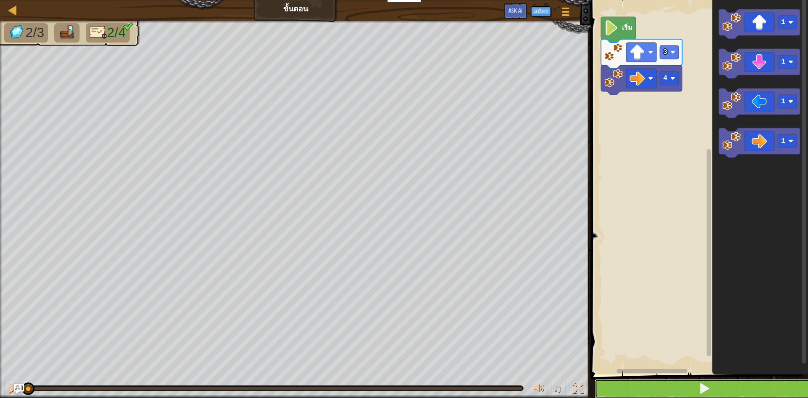
click at [700, 388] on span at bounding box center [704, 388] width 12 height 12
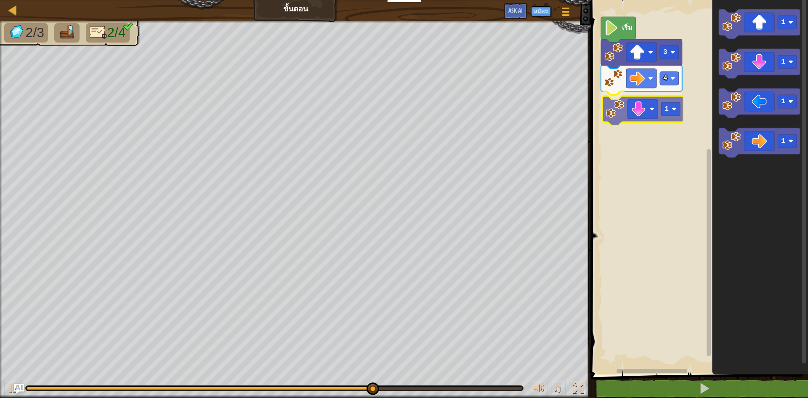
click at [621, 113] on div "4 1 3 เริ่ม 1 1 1 1 1" at bounding box center [698, 185] width 220 height 378
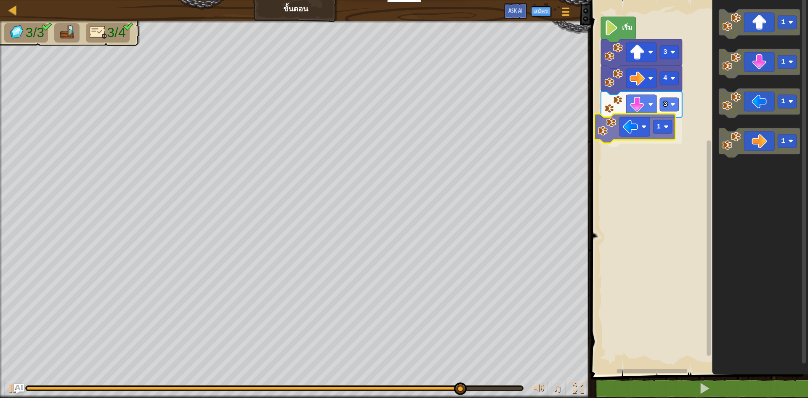
click at [639, 131] on div "เริ่ม 3 4 3 1 1 1 1 1 1" at bounding box center [698, 185] width 220 height 378
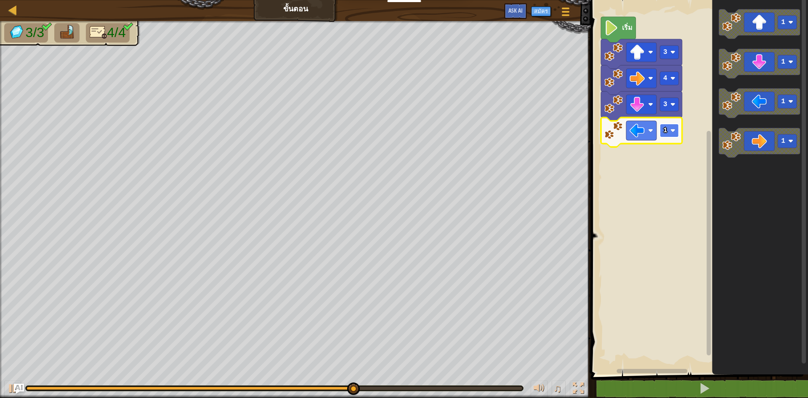
click at [668, 127] on rect "พื้นที่ทำงาน Blockly" at bounding box center [669, 130] width 19 height 13
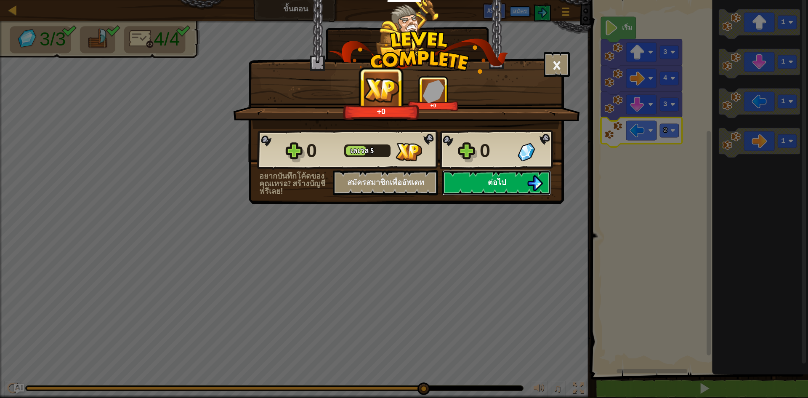
click at [501, 175] on button "ต่อไป" at bounding box center [496, 182] width 109 height 25
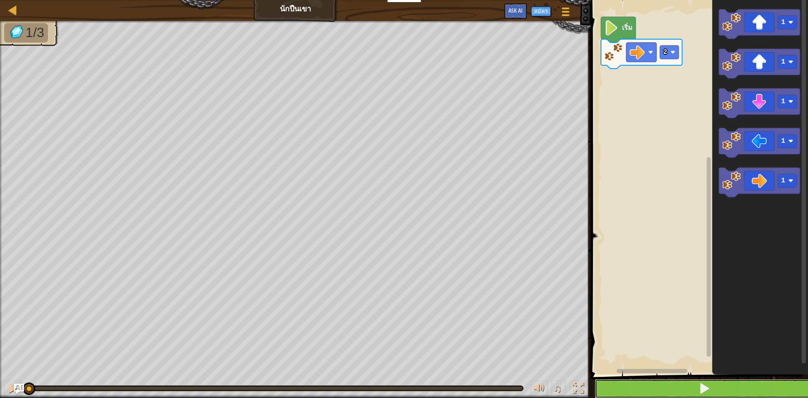
click at [689, 384] on button at bounding box center [704, 388] width 220 height 19
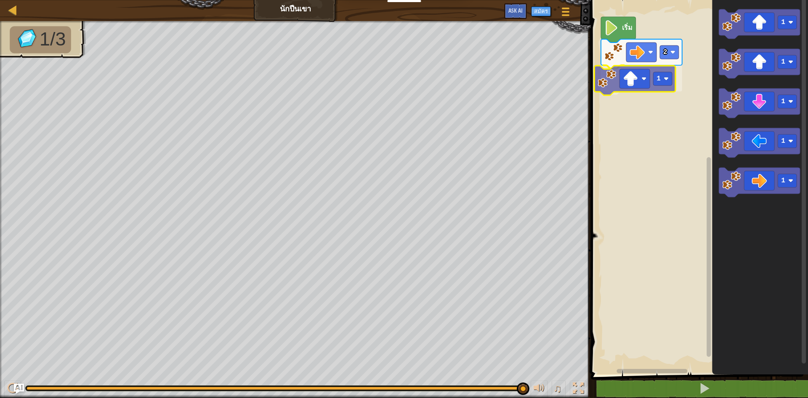
click at [620, 80] on div "2 1 เริ่ม 1 1 1 1 1 1" at bounding box center [698, 185] width 220 height 378
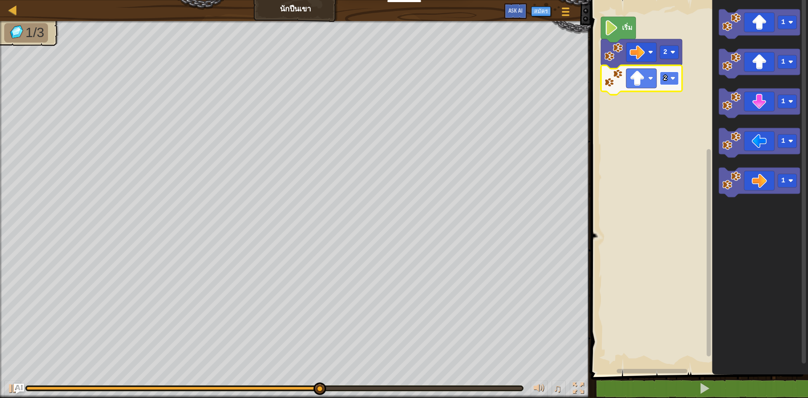
click at [671, 75] on rect "พื้นที่ทำงาน Blockly" at bounding box center [669, 78] width 19 height 13
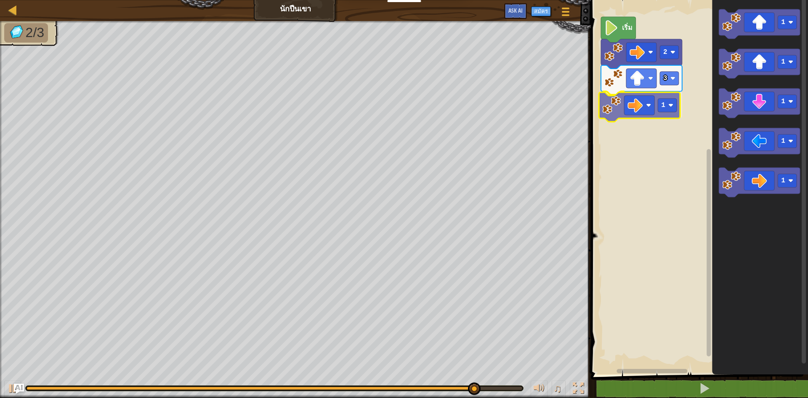
click at [641, 109] on div "เริ่ม 2 3 1 1 1 1 1 1 1" at bounding box center [698, 185] width 220 height 378
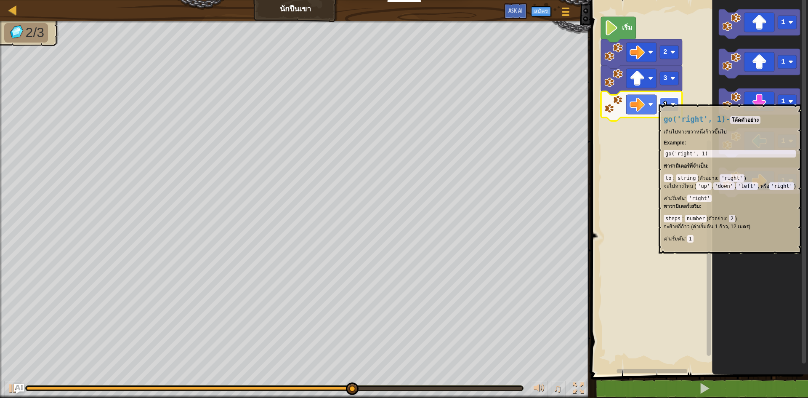
click at [671, 101] on rect "พื้นที่ทำงาน Blockly" at bounding box center [669, 104] width 19 height 13
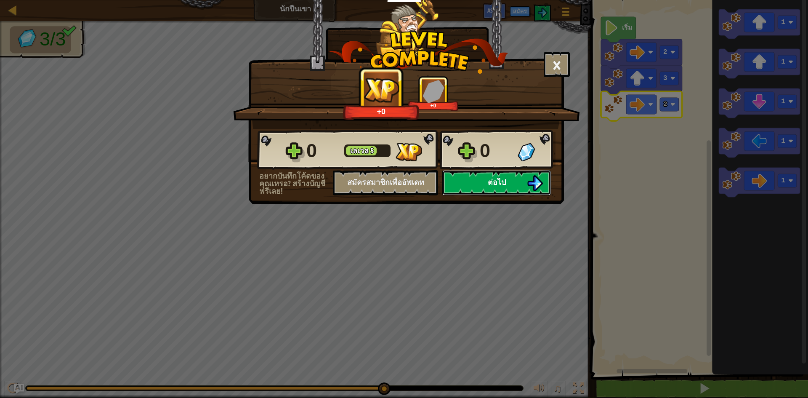
click at [511, 177] on button "ต่อไป" at bounding box center [496, 182] width 109 height 25
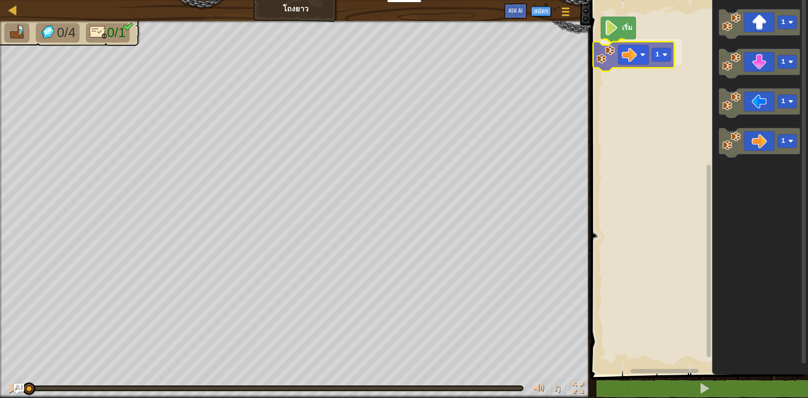
click at [635, 56] on div "เริ่ม 1 1 1 1 1 1" at bounding box center [698, 185] width 220 height 378
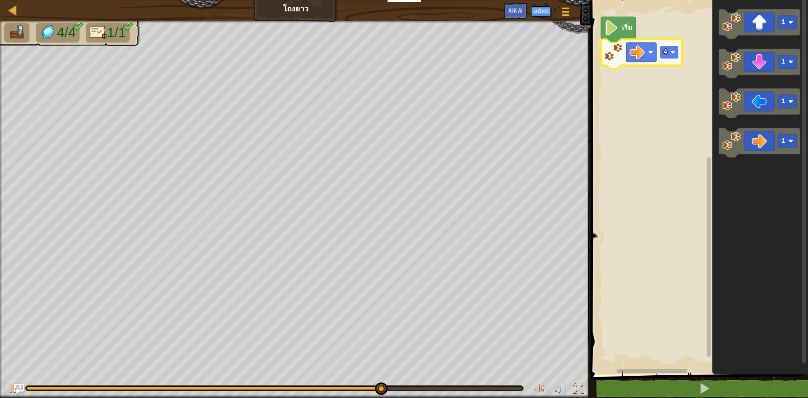
click at [672, 51] on image "พื้นที่ทำงาน Blockly" at bounding box center [672, 52] width 5 height 5
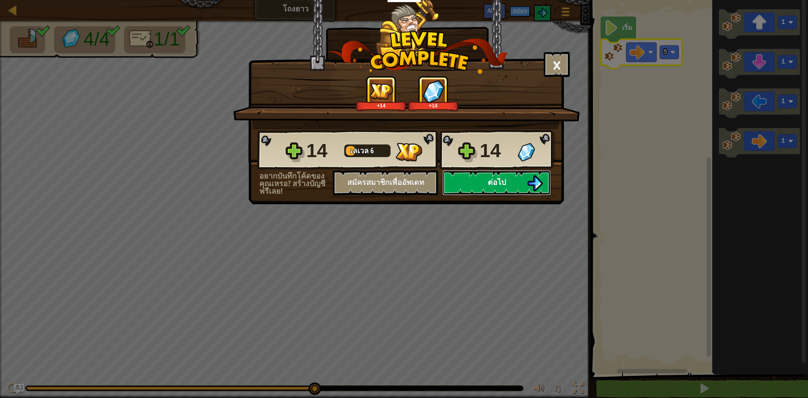
click at [519, 178] on button "ต่อไป" at bounding box center [496, 182] width 109 height 25
